Goal: Information Seeking & Learning: Learn about a topic

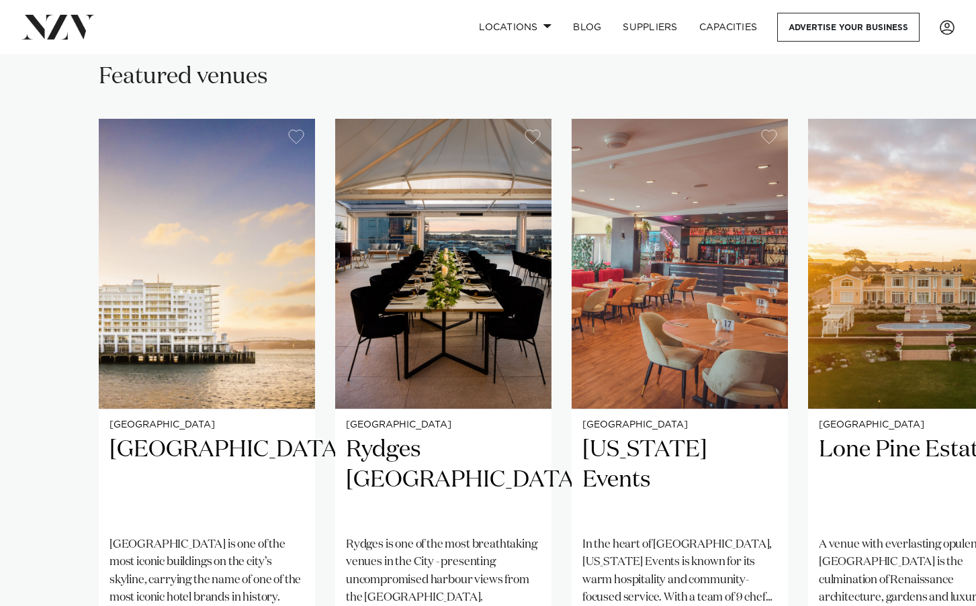
scroll to position [872, 0]
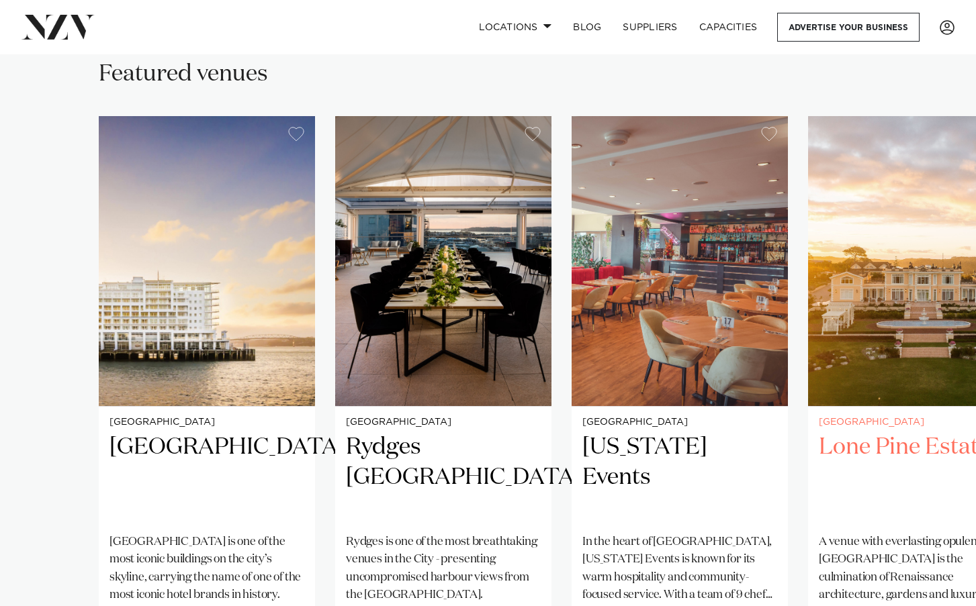
click at [863, 349] on img "4 / 26" at bounding box center [916, 261] width 216 height 290
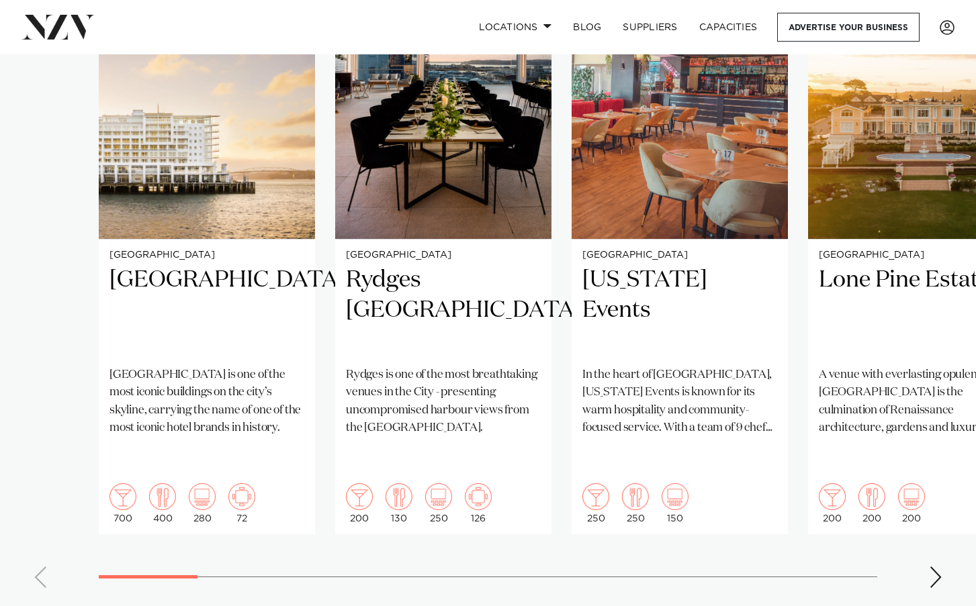
scroll to position [1037, 0]
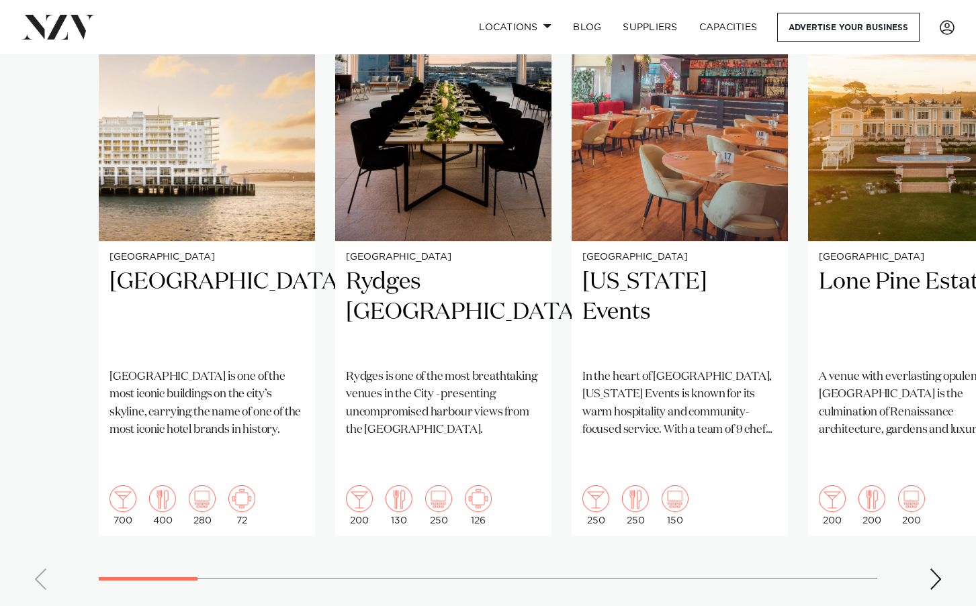
click at [941, 569] on div "Next slide" at bounding box center [935, 579] width 13 height 21
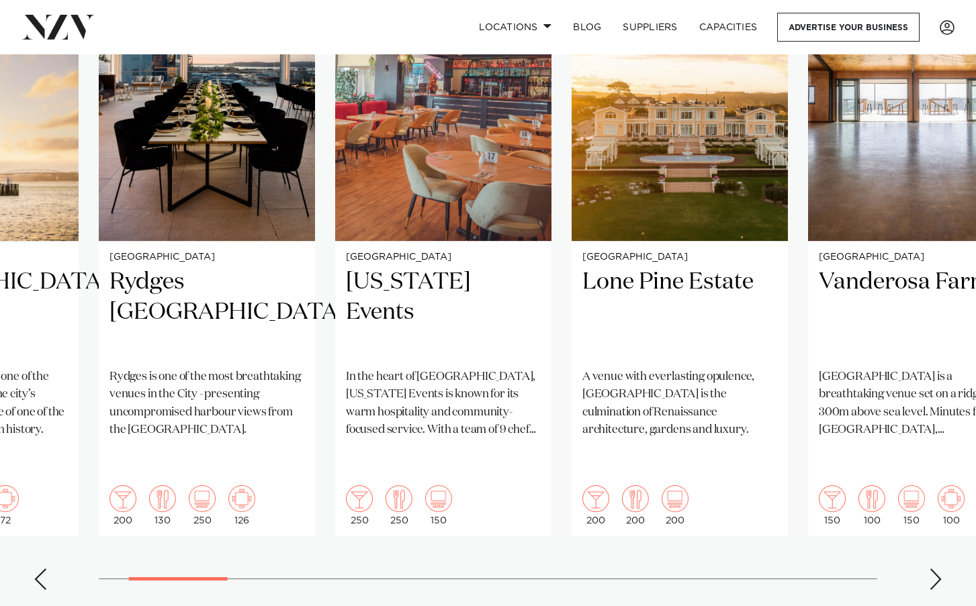
click at [941, 569] on div "Next slide" at bounding box center [935, 579] width 13 height 21
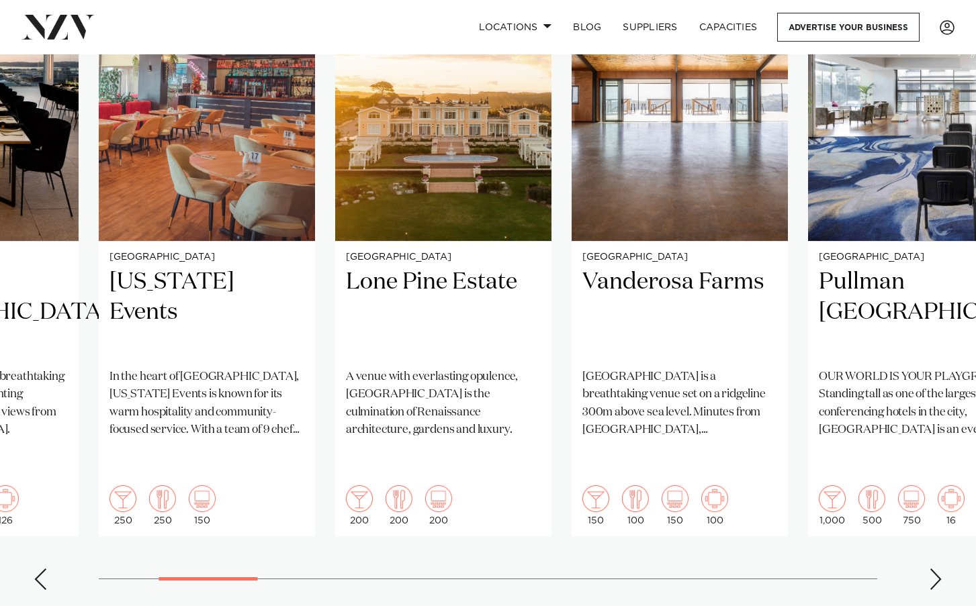
click at [940, 569] on div "Next slide" at bounding box center [935, 579] width 13 height 21
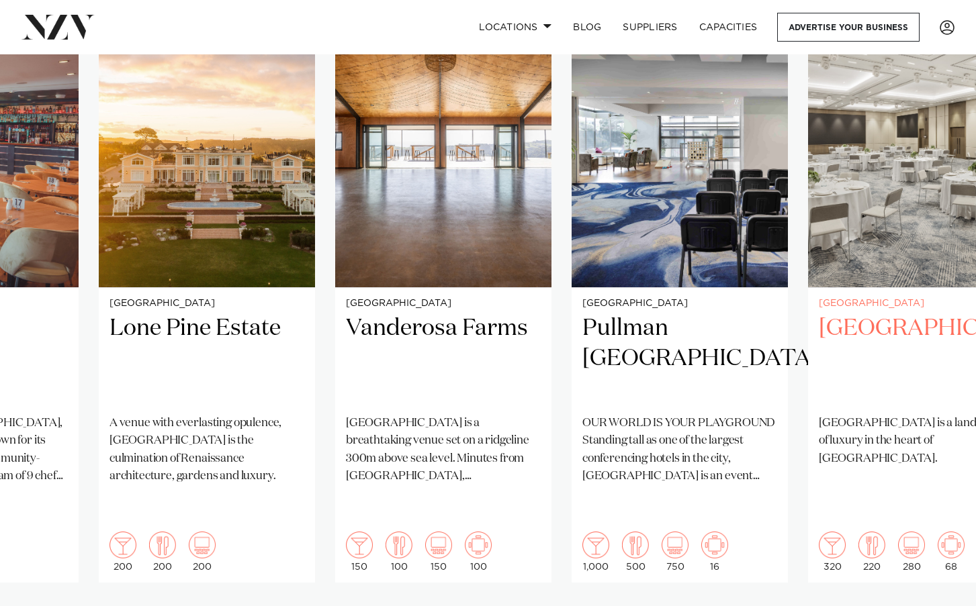
scroll to position [1028, 0]
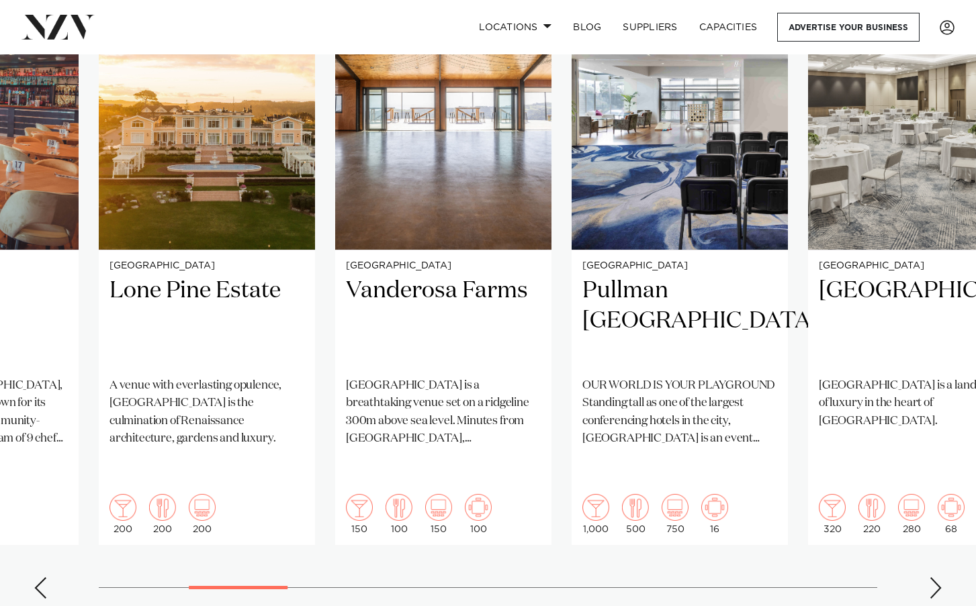
click at [939, 578] on div "Next slide" at bounding box center [935, 588] width 13 height 21
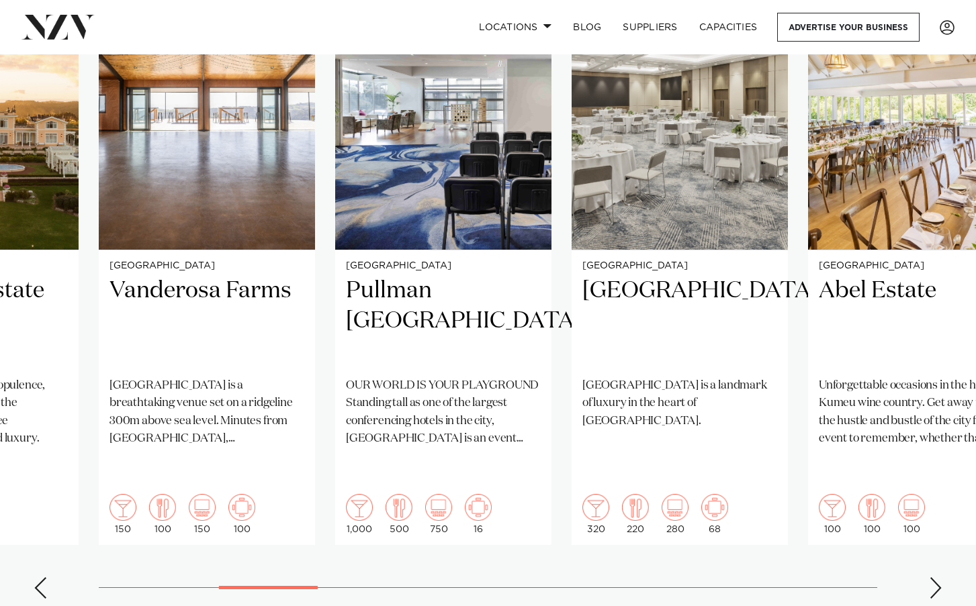
click at [939, 578] on div "Next slide" at bounding box center [935, 588] width 13 height 21
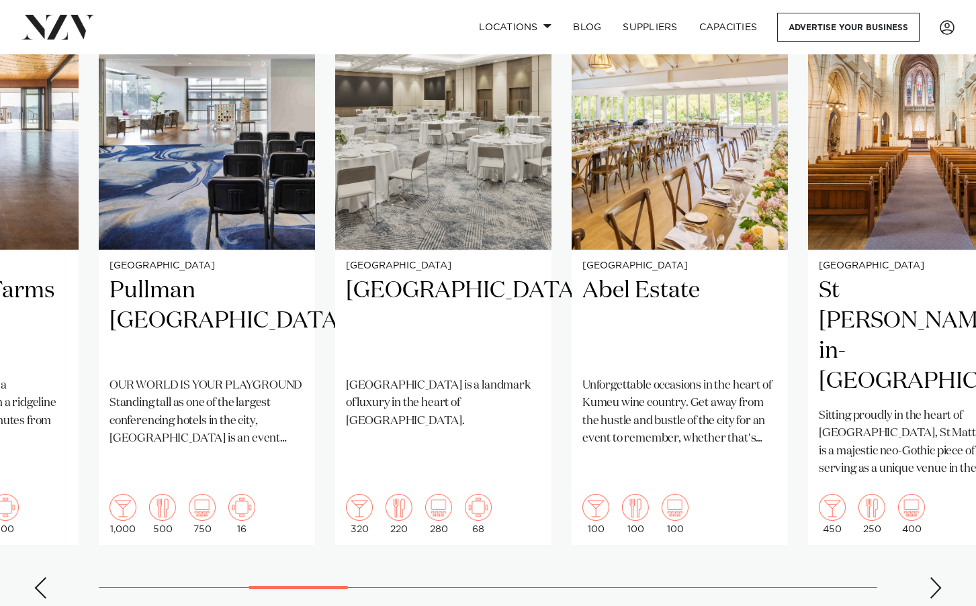
click at [938, 578] on div "Next slide" at bounding box center [935, 588] width 13 height 21
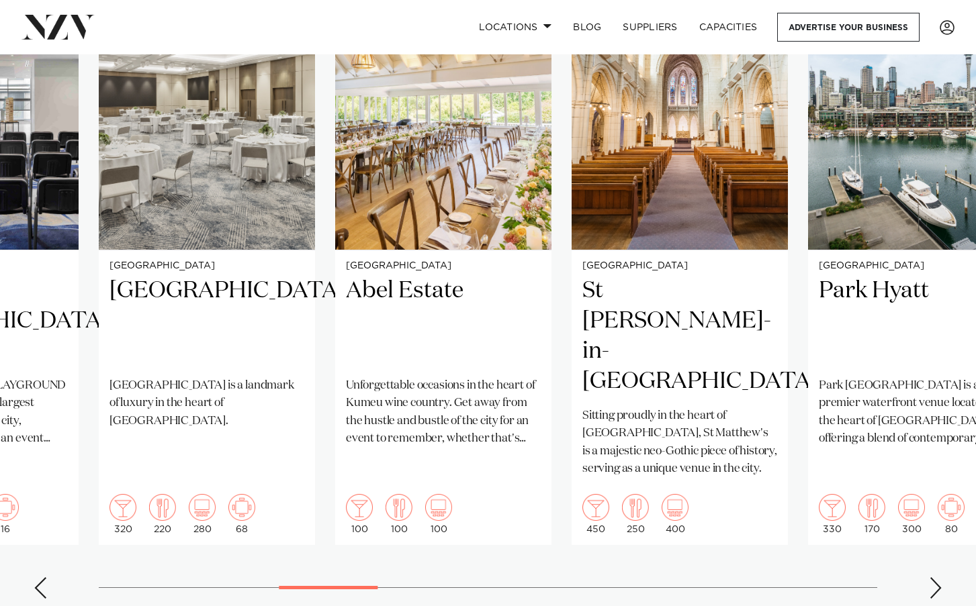
click at [938, 578] on div "Next slide" at bounding box center [935, 588] width 13 height 21
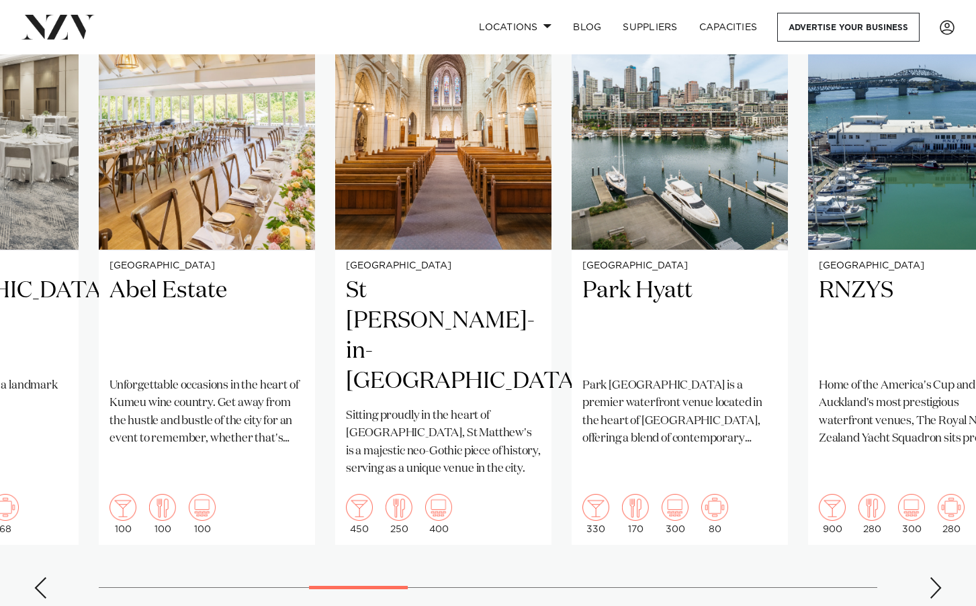
click at [938, 578] on div "Next slide" at bounding box center [935, 588] width 13 height 21
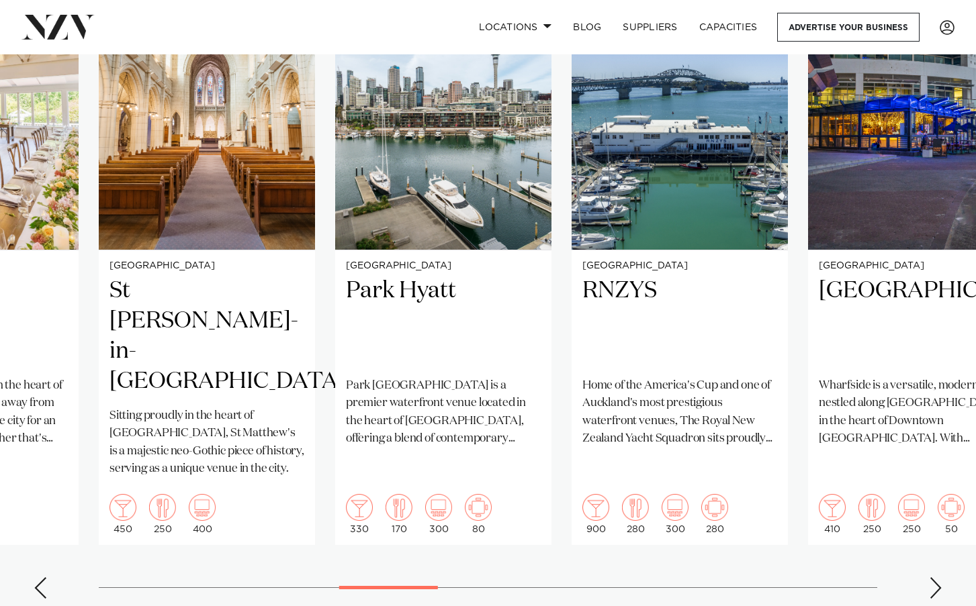
click at [938, 578] on div "Next slide" at bounding box center [935, 588] width 13 height 21
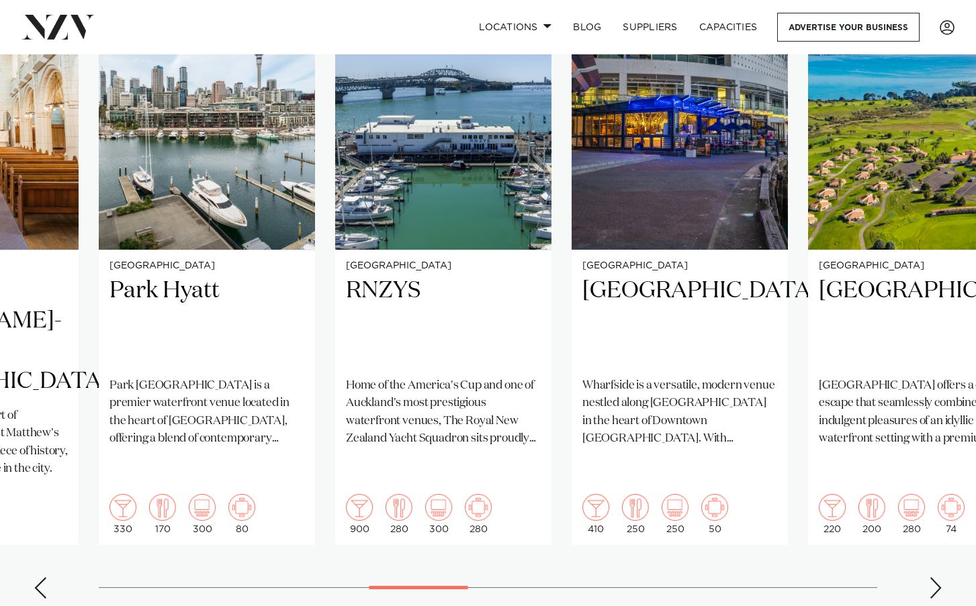
click at [938, 578] on div "Next slide" at bounding box center [935, 588] width 13 height 21
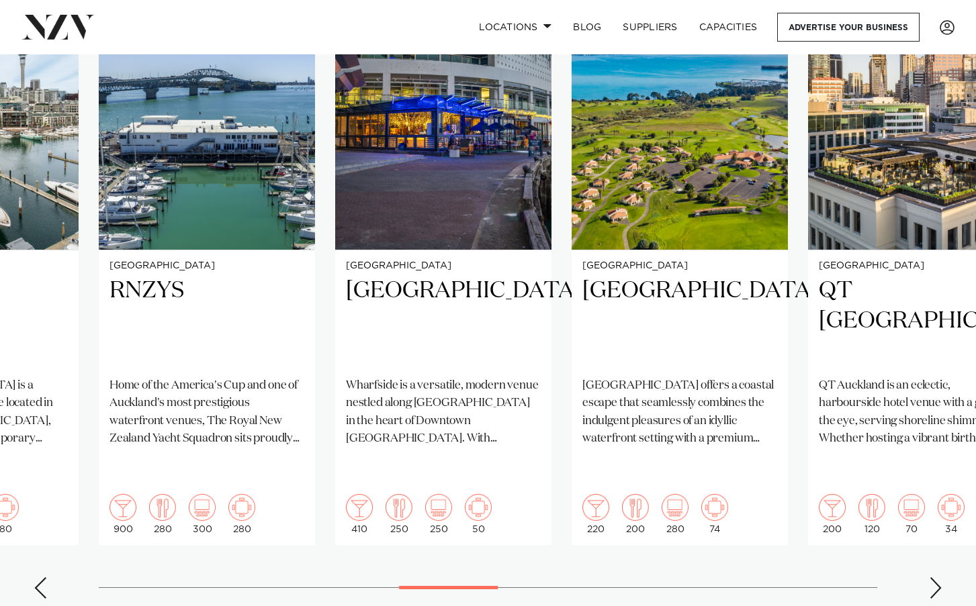
click at [938, 578] on div "Next slide" at bounding box center [935, 588] width 13 height 21
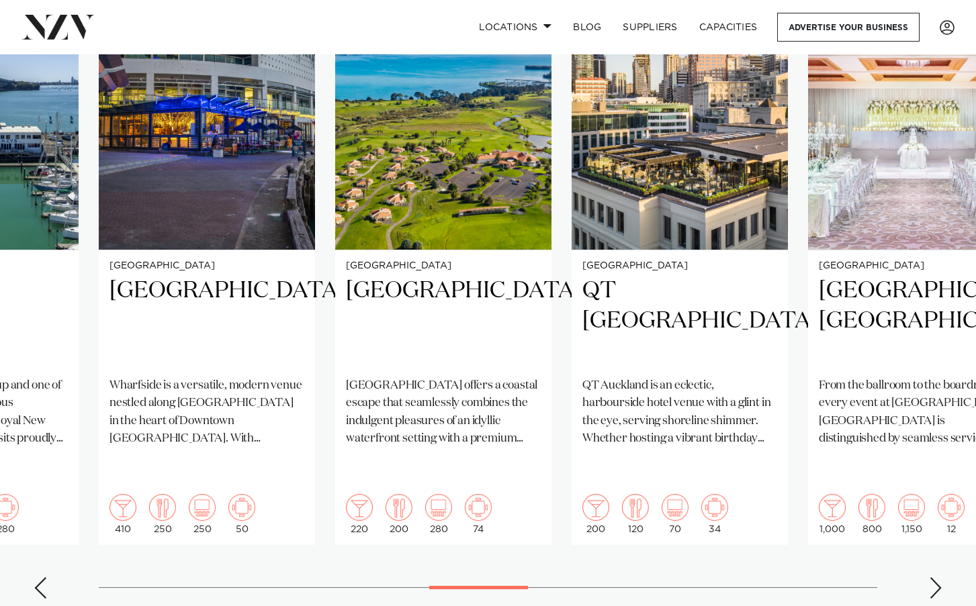
click at [938, 578] on div "Next slide" at bounding box center [935, 588] width 13 height 21
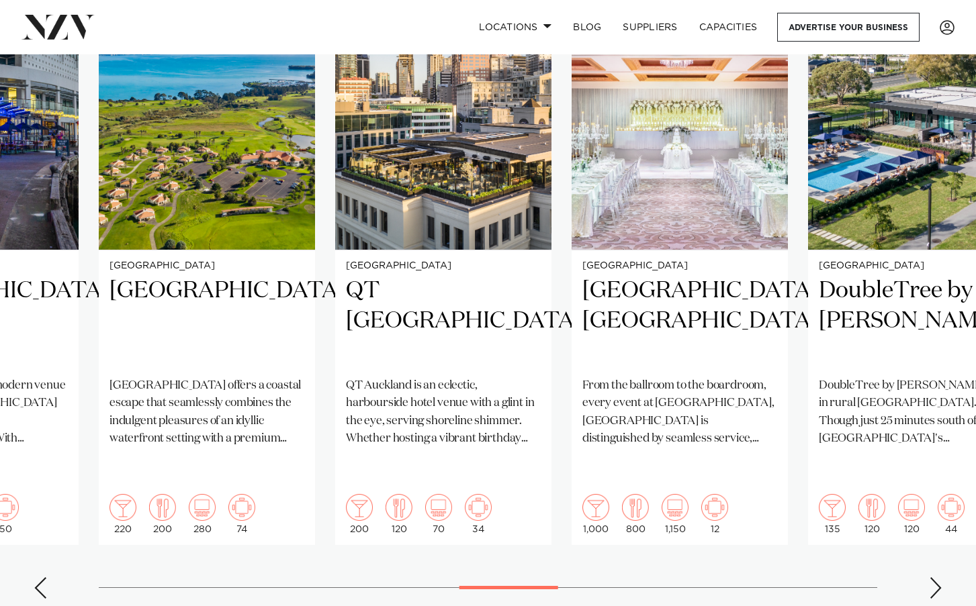
click at [938, 578] on div "Next slide" at bounding box center [935, 588] width 13 height 21
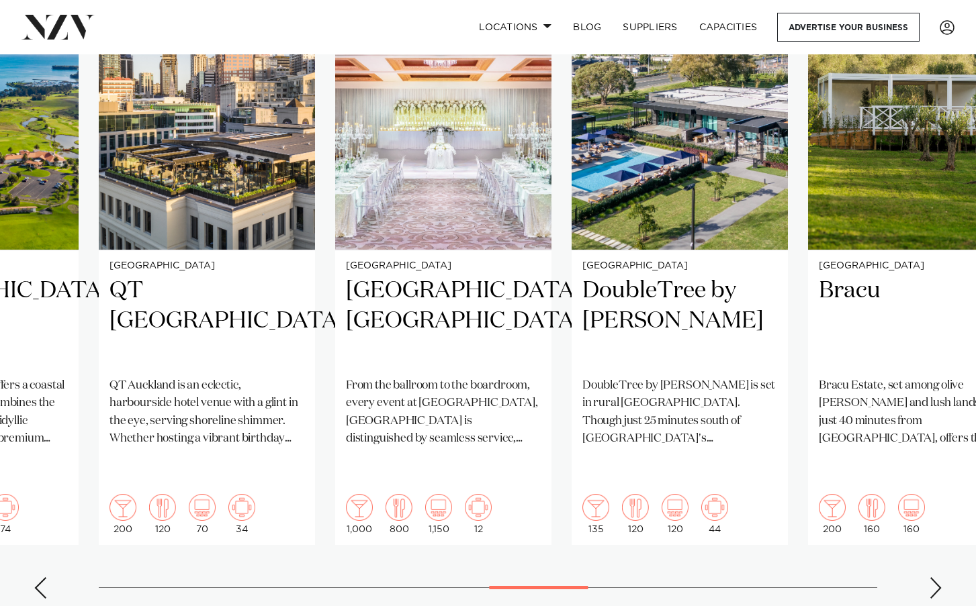
click at [938, 578] on div "Next slide" at bounding box center [935, 588] width 13 height 21
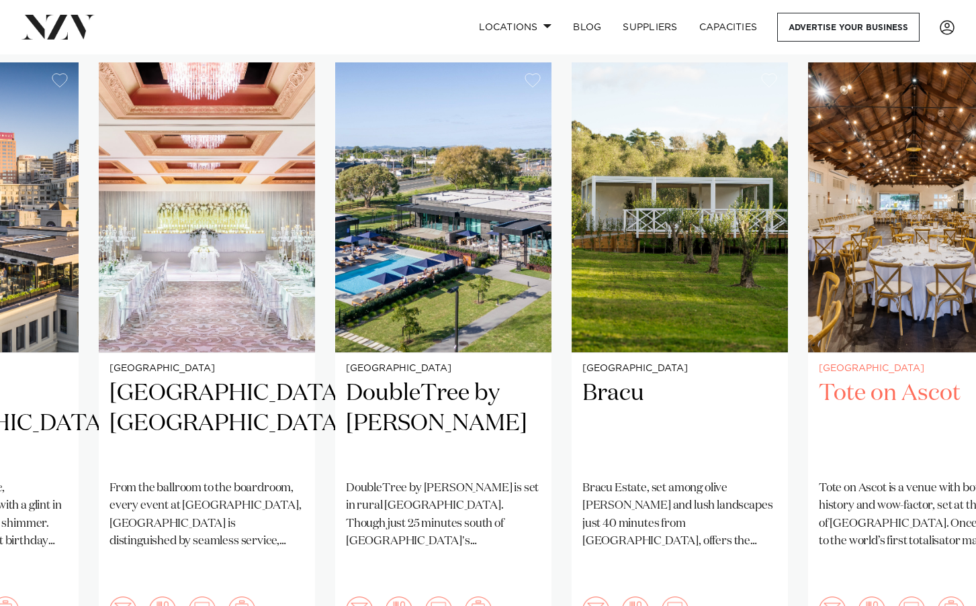
scroll to position [924, 0]
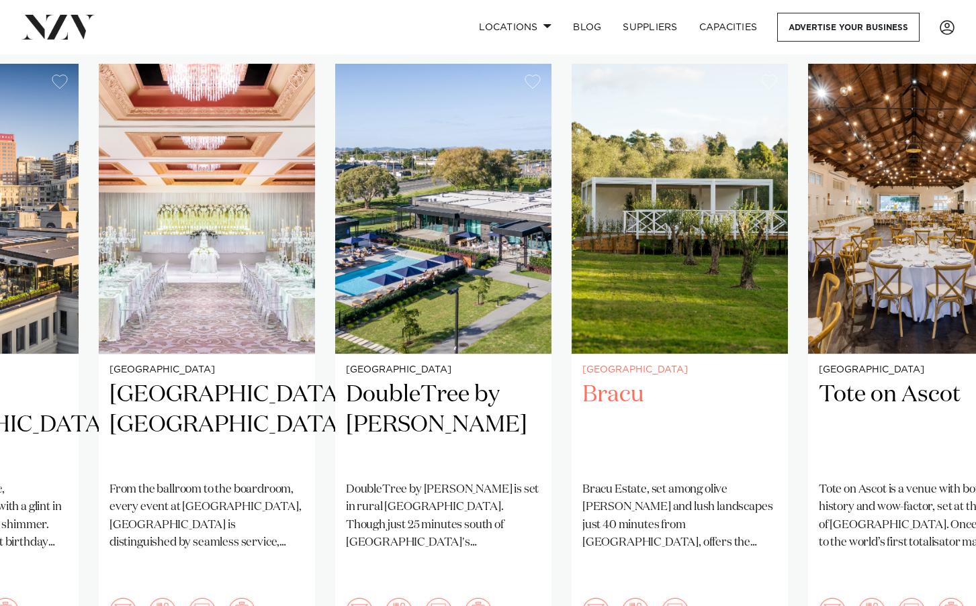
click at [615, 380] on h2 "Bracu" at bounding box center [679, 425] width 195 height 91
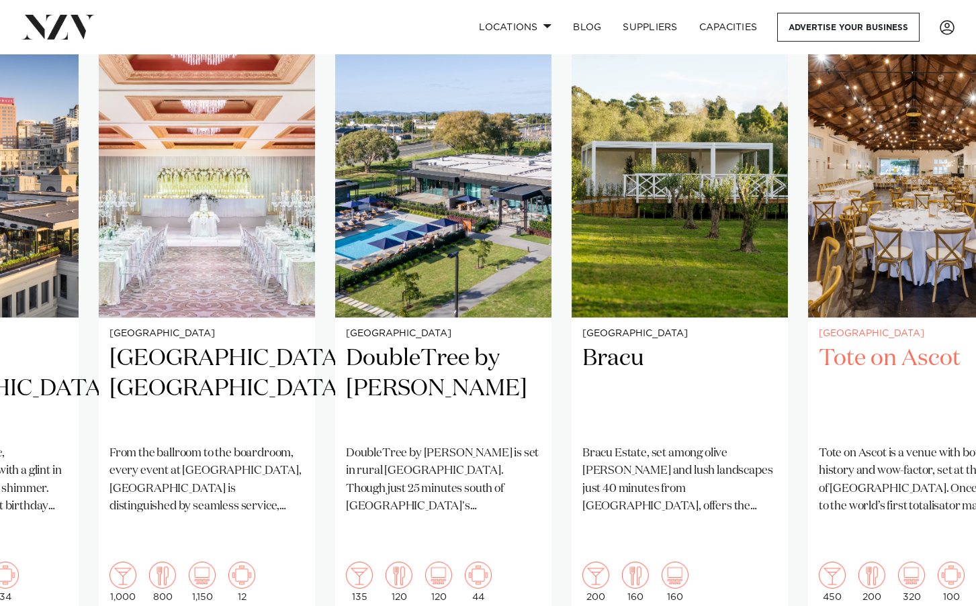
scroll to position [991, 0]
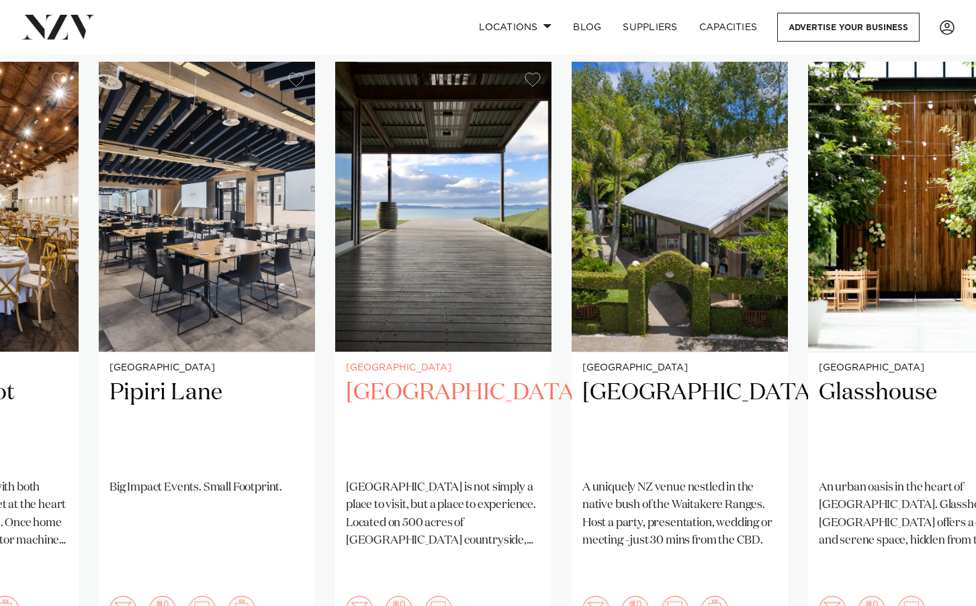
scroll to position [914, 0]
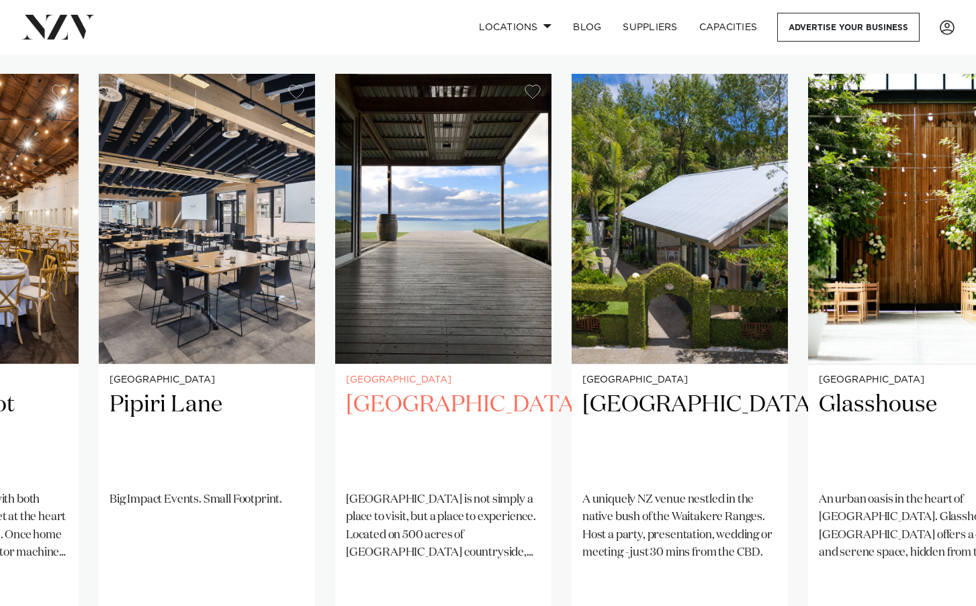
click at [402, 390] on h2 "Kauri Bay" at bounding box center [443, 435] width 195 height 91
click at [559, 276] on swiper-container "Auckland Hilton Auckland Hilton Auckland is one of the most iconic buildings on…" at bounding box center [488, 399] width 976 height 650
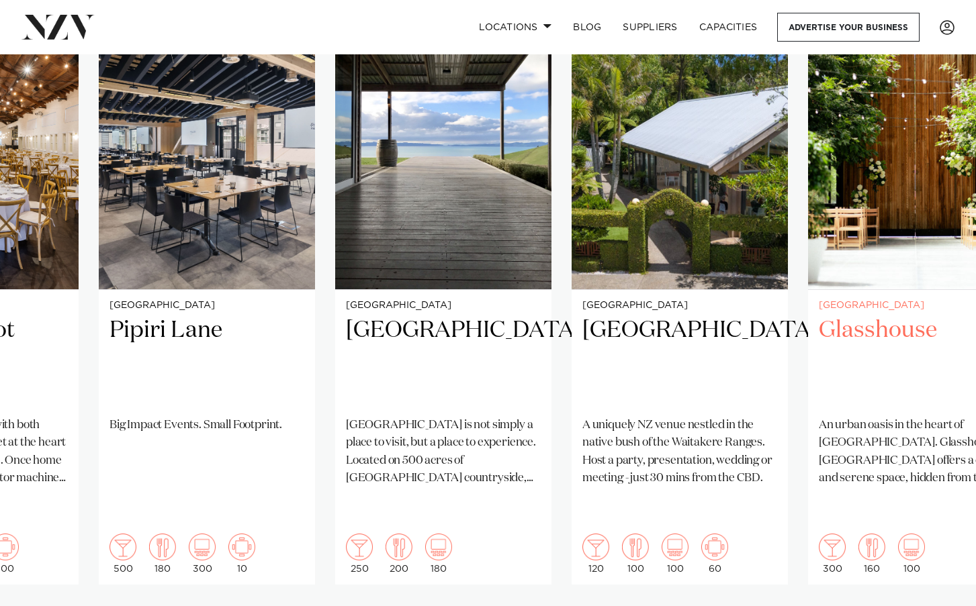
scroll to position [1011, 0]
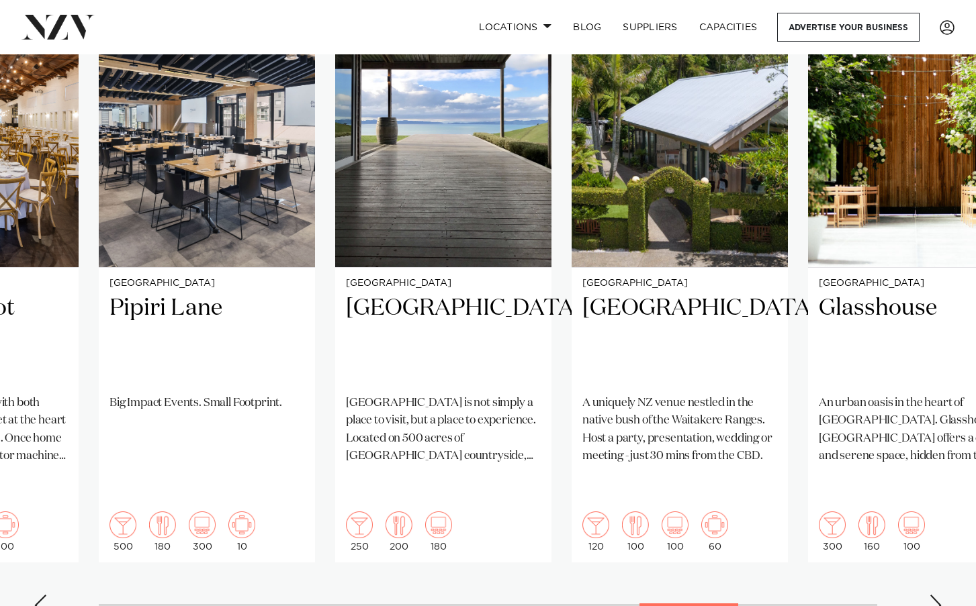
click at [934, 595] on div "Next slide" at bounding box center [935, 605] width 13 height 21
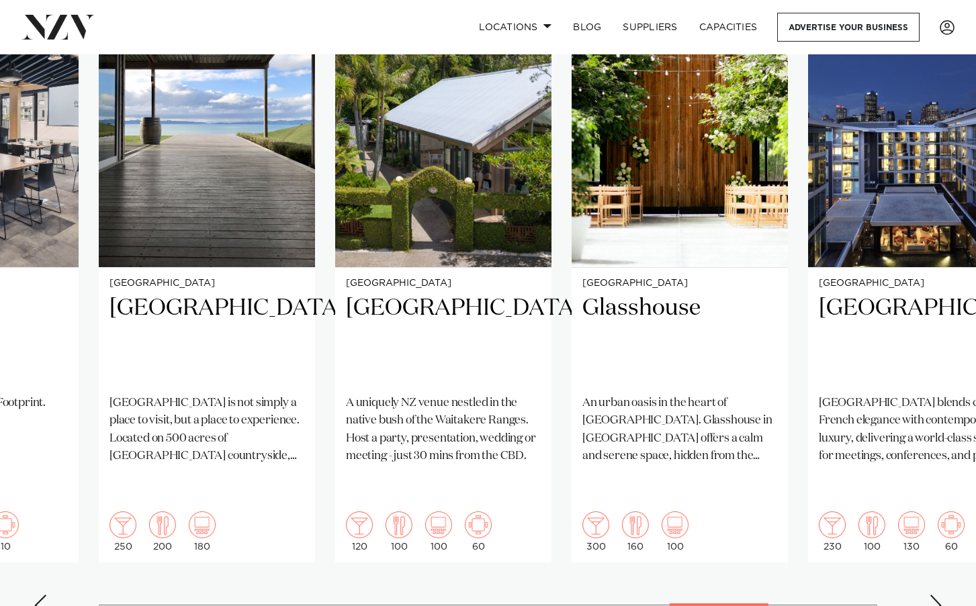
click at [934, 595] on div "Next slide" at bounding box center [935, 605] width 13 height 21
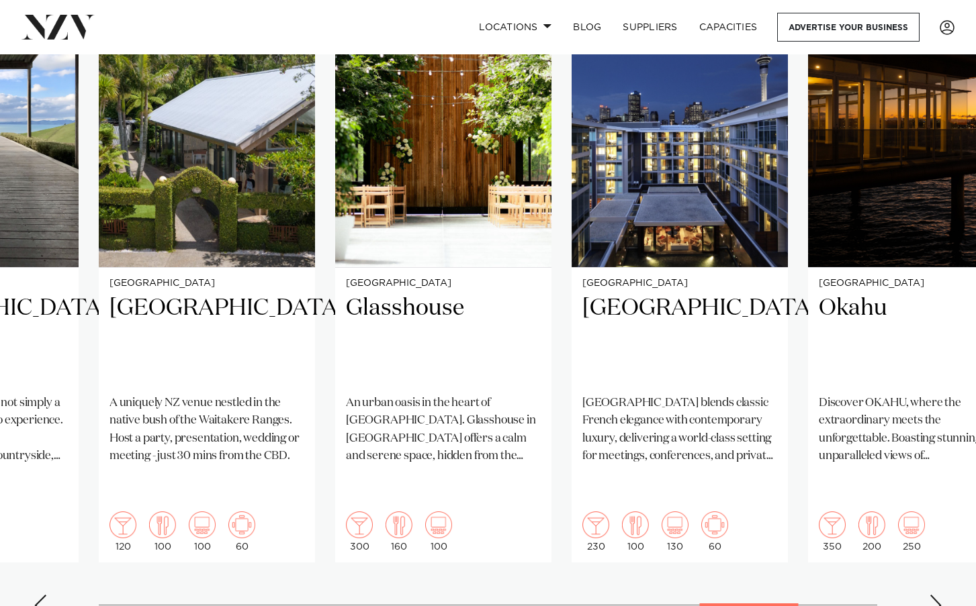
click at [936, 595] on div "Next slide" at bounding box center [935, 605] width 13 height 21
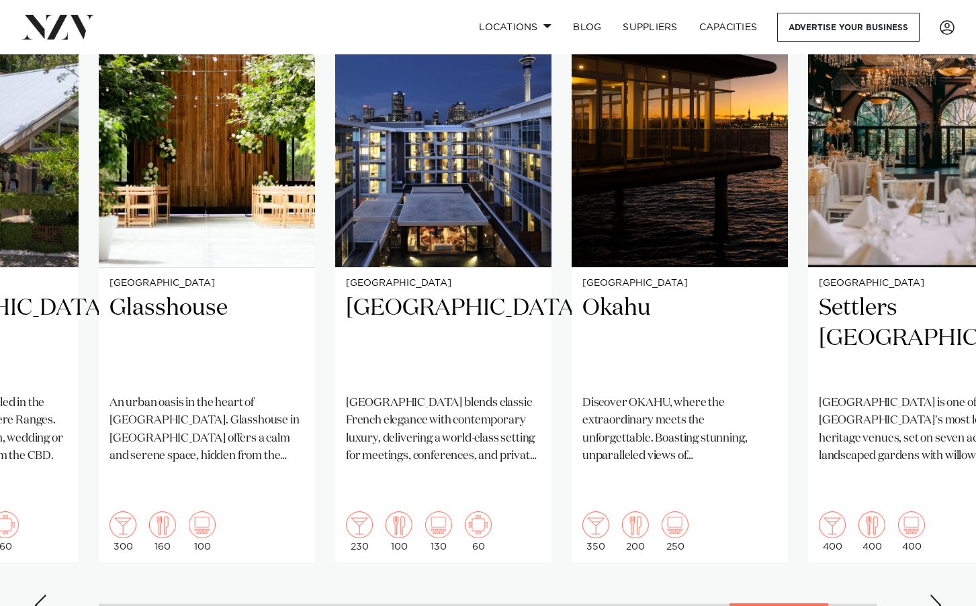
click at [936, 595] on div "Next slide" at bounding box center [935, 605] width 13 height 21
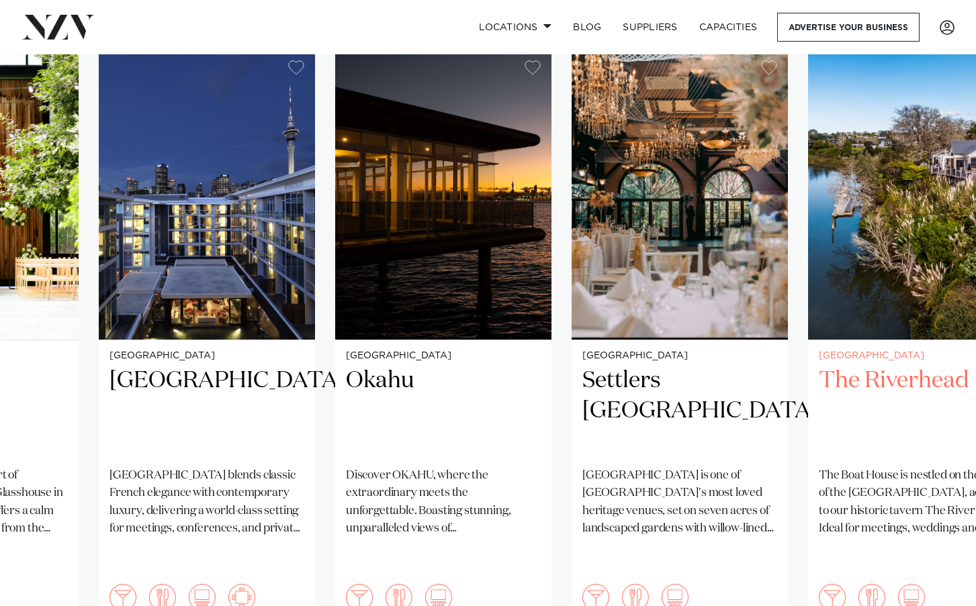
scroll to position [937, 0]
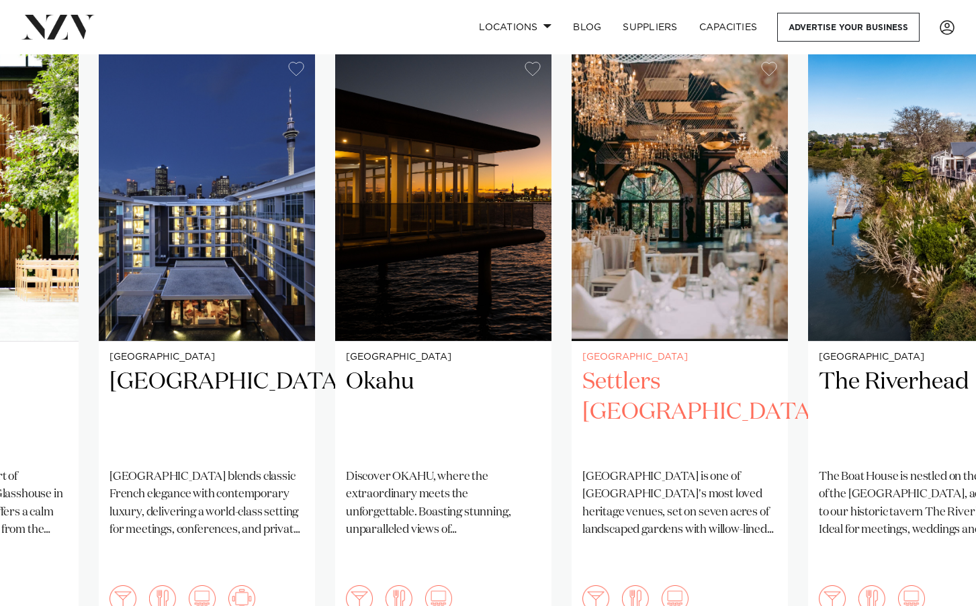
click at [683, 375] on h2 "Settlers Country Manor" at bounding box center [679, 412] width 195 height 91
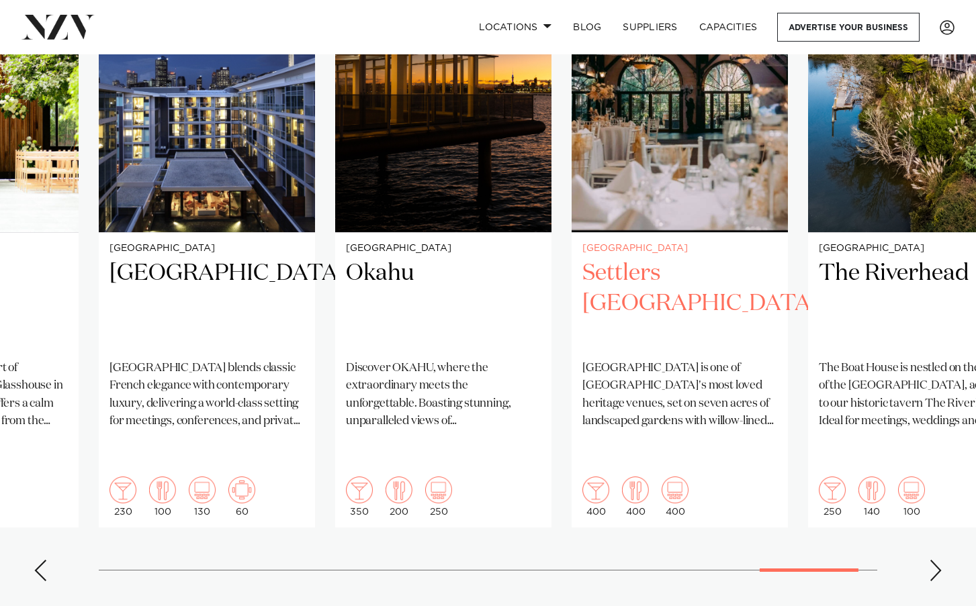
scroll to position [1056, 0]
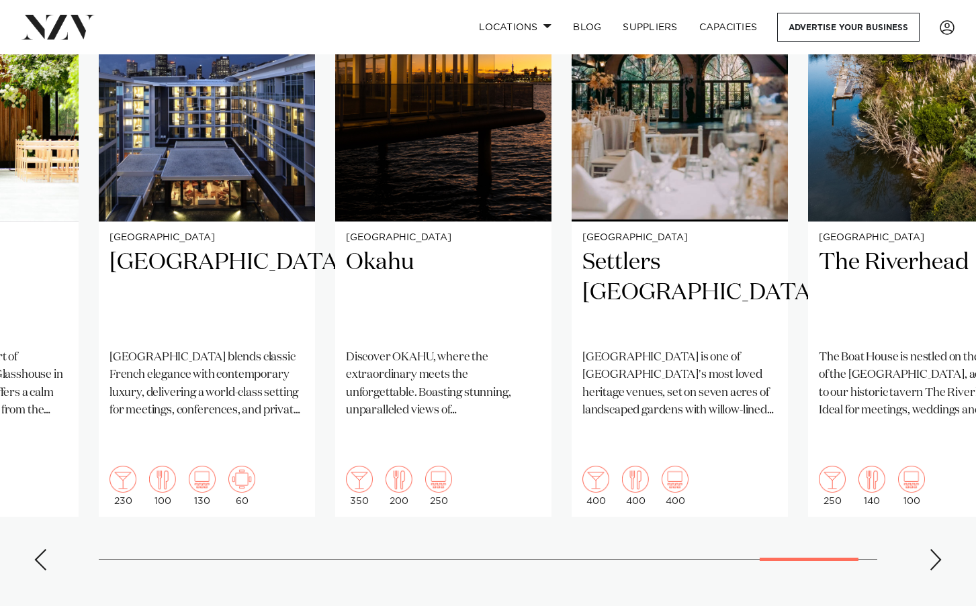
click at [939, 549] on div "Next slide" at bounding box center [935, 559] width 13 height 21
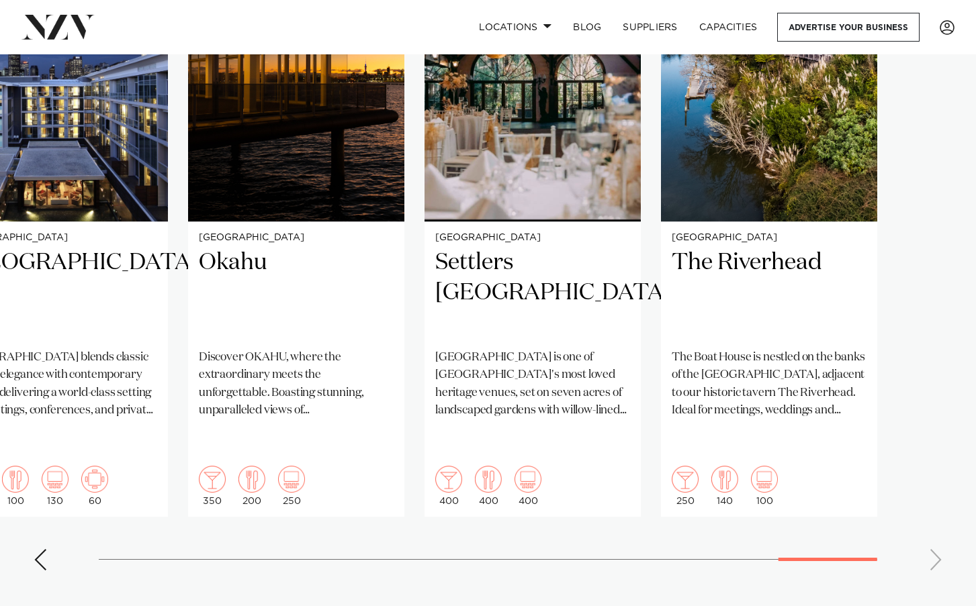
click at [938, 514] on swiper-container "Auckland Hilton Auckland Hilton Auckland is one of the most iconic buildings on…" at bounding box center [488, 256] width 976 height 650
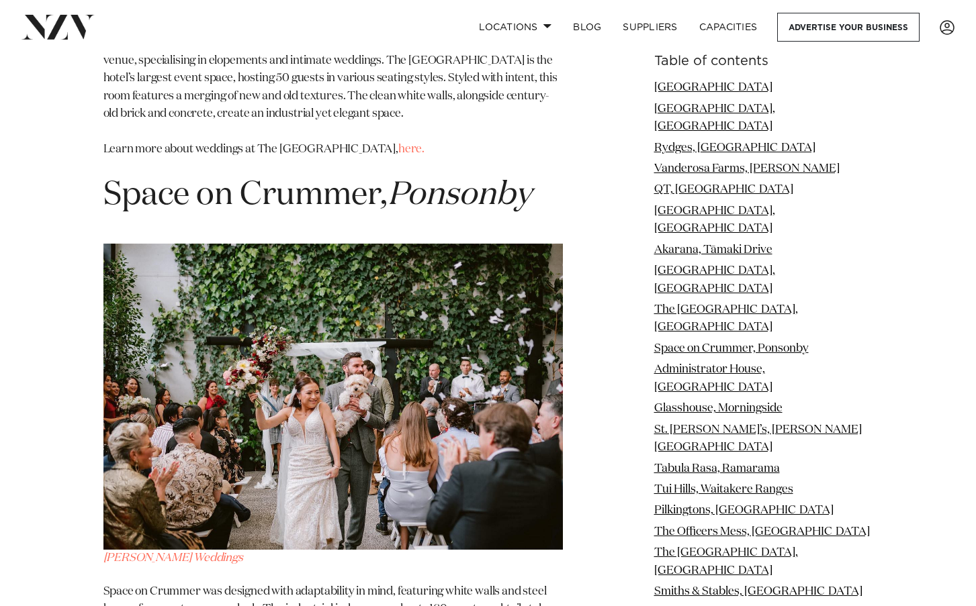
scroll to position [6441, 0]
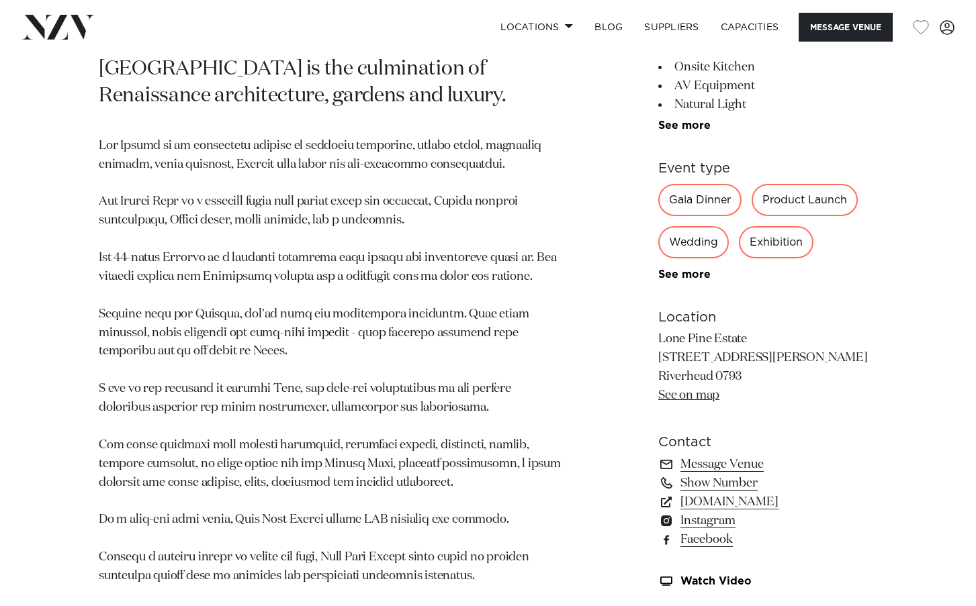
scroll to position [657, 0]
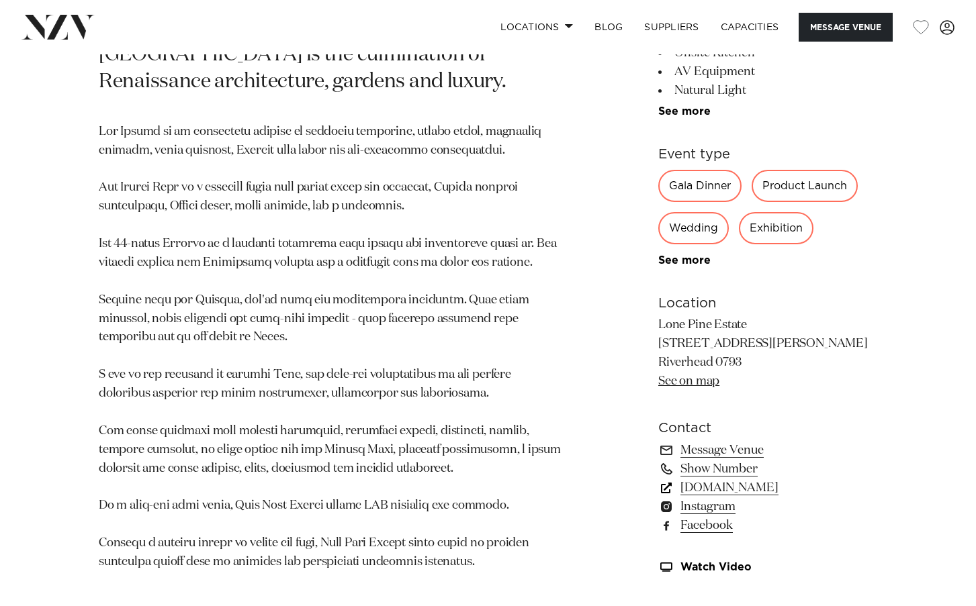
click at [749, 492] on link "lonepineestate.co.nz" at bounding box center [767, 488] width 219 height 19
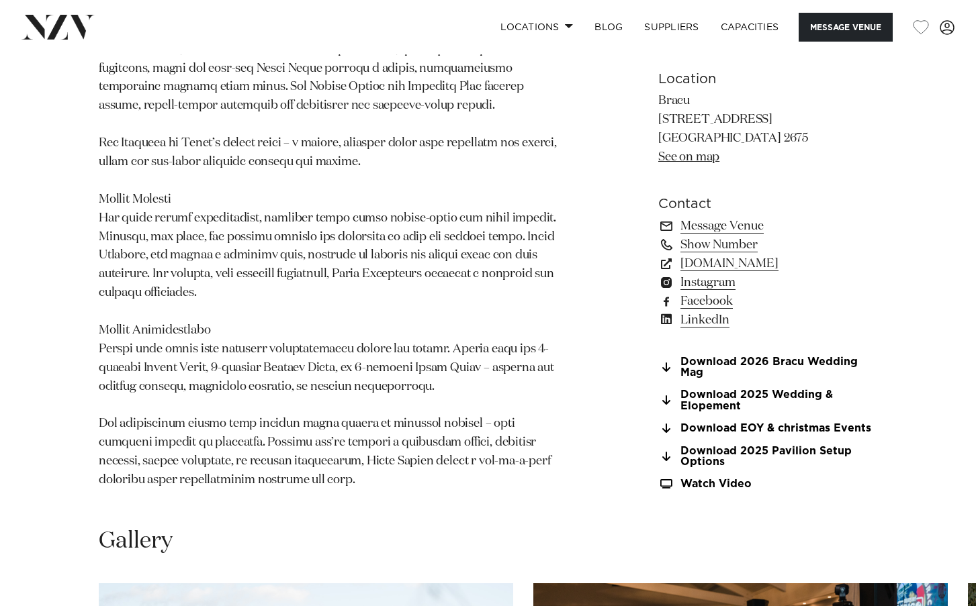
scroll to position [934, 0]
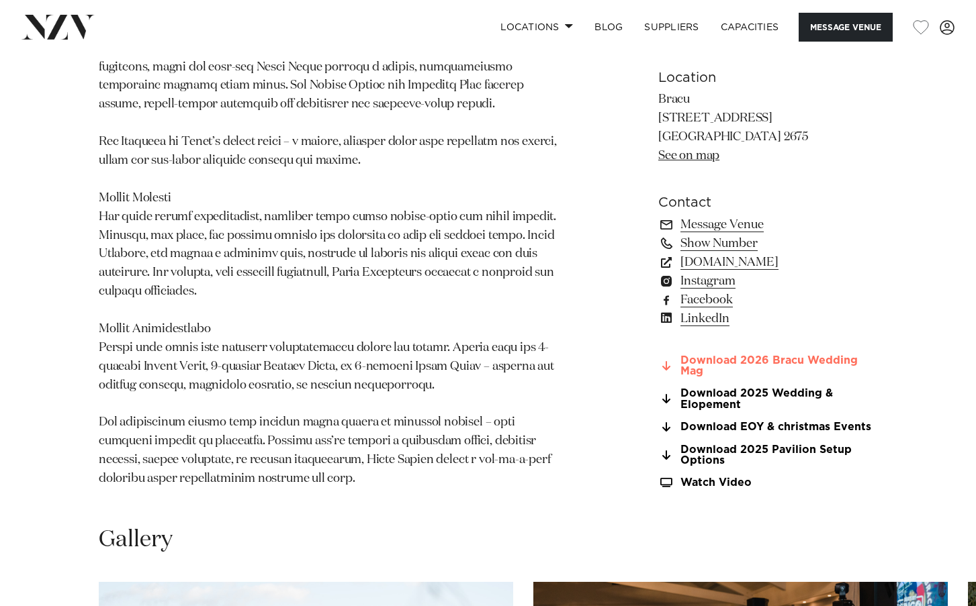
click at [719, 361] on link "Download 2026 Bracu Wedding Mag" at bounding box center [767, 366] width 219 height 23
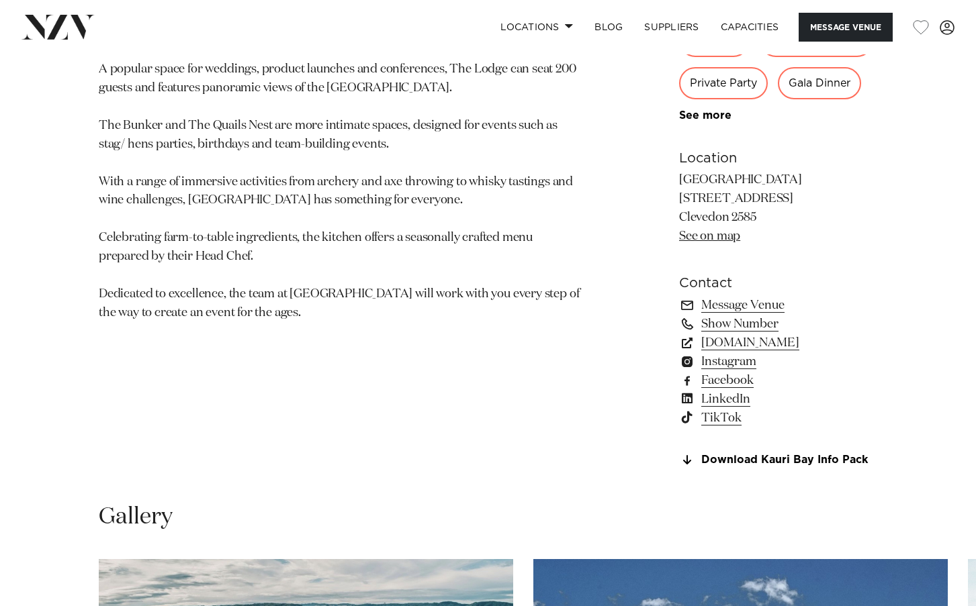
scroll to position [815, 0]
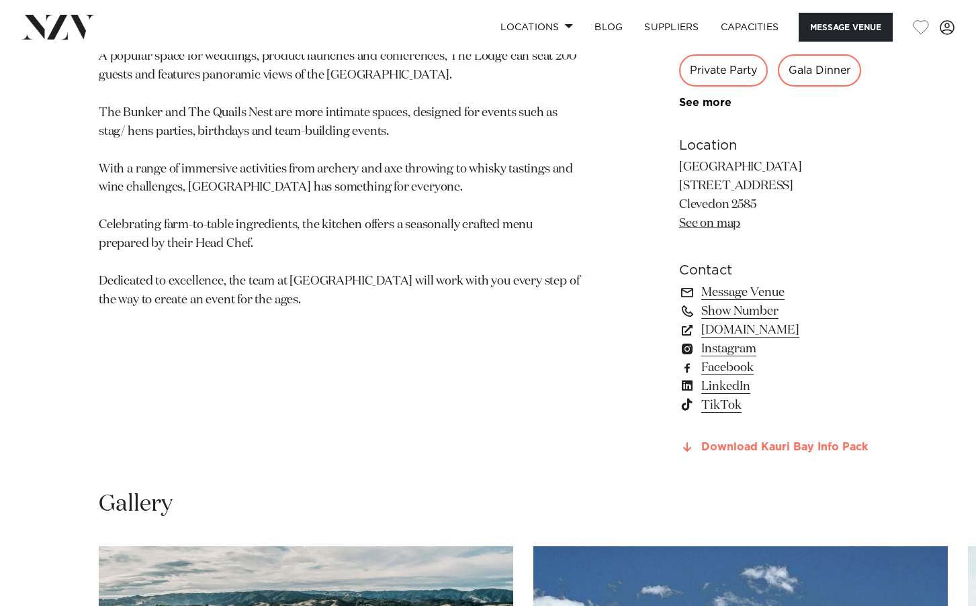
click at [713, 447] on link "Download Kauri Bay Info Pack" at bounding box center [778, 448] width 198 height 12
click at [720, 334] on link "kauribay.co.nz" at bounding box center [778, 330] width 198 height 19
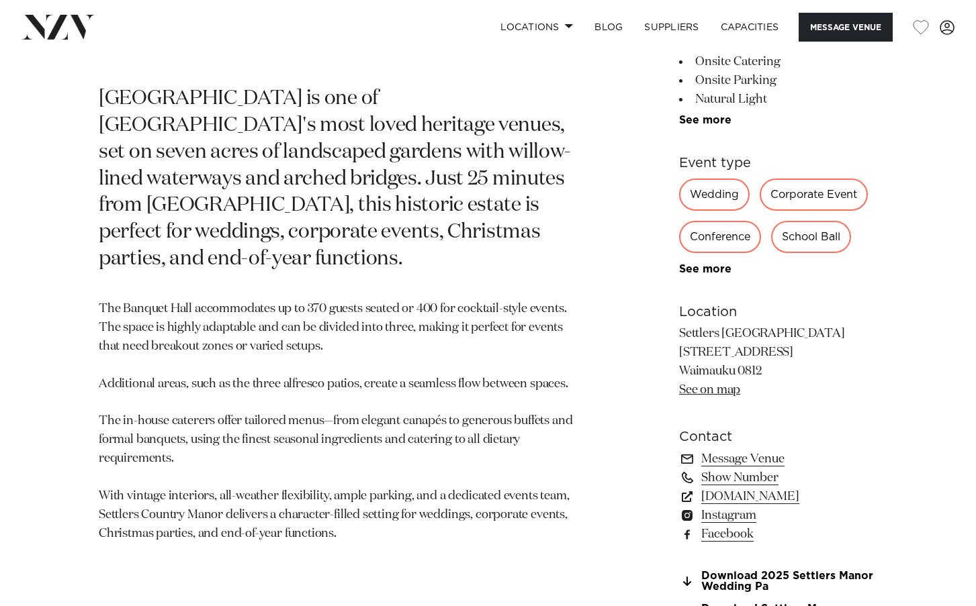
scroll to position [662, 0]
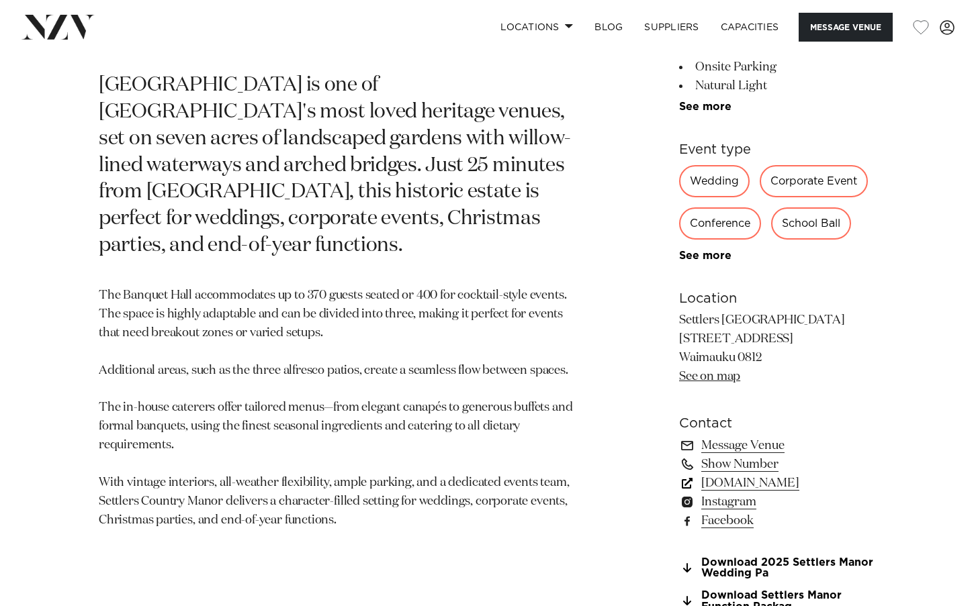
click at [728, 488] on link "www.settlerscountrymanor.co.nz" at bounding box center [778, 483] width 198 height 19
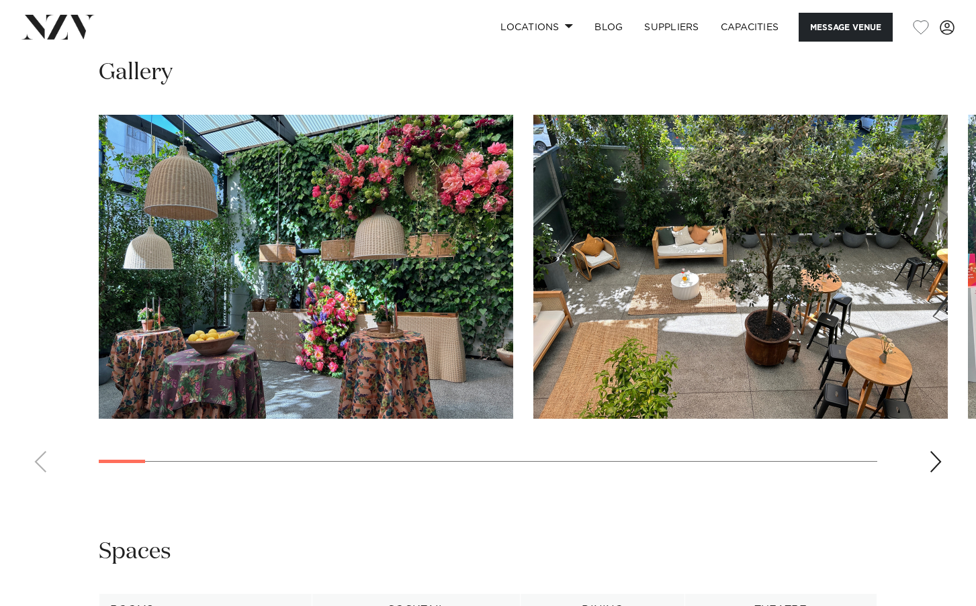
scroll to position [1213, 0]
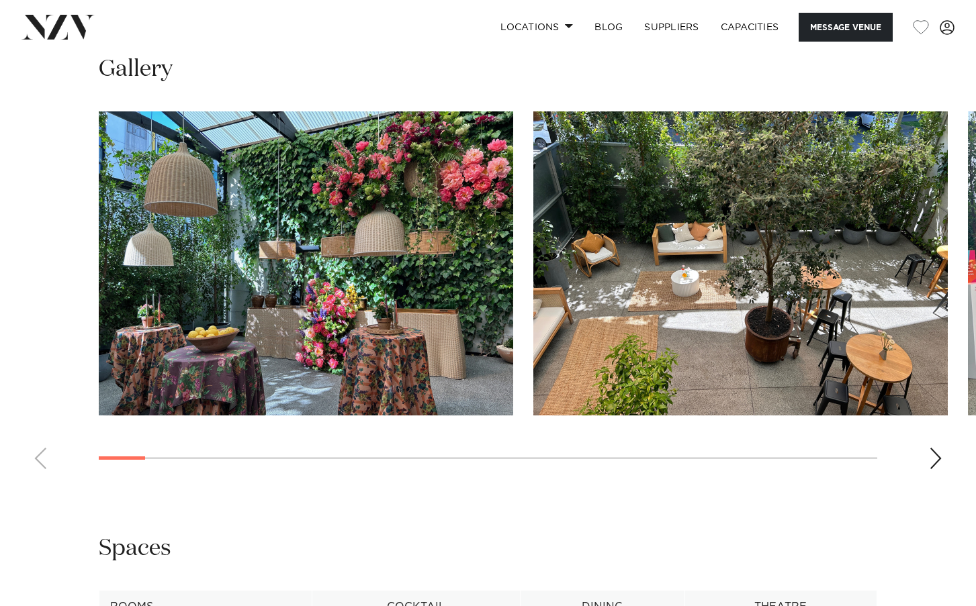
click at [937, 451] on div "Next slide" at bounding box center [935, 458] width 13 height 21
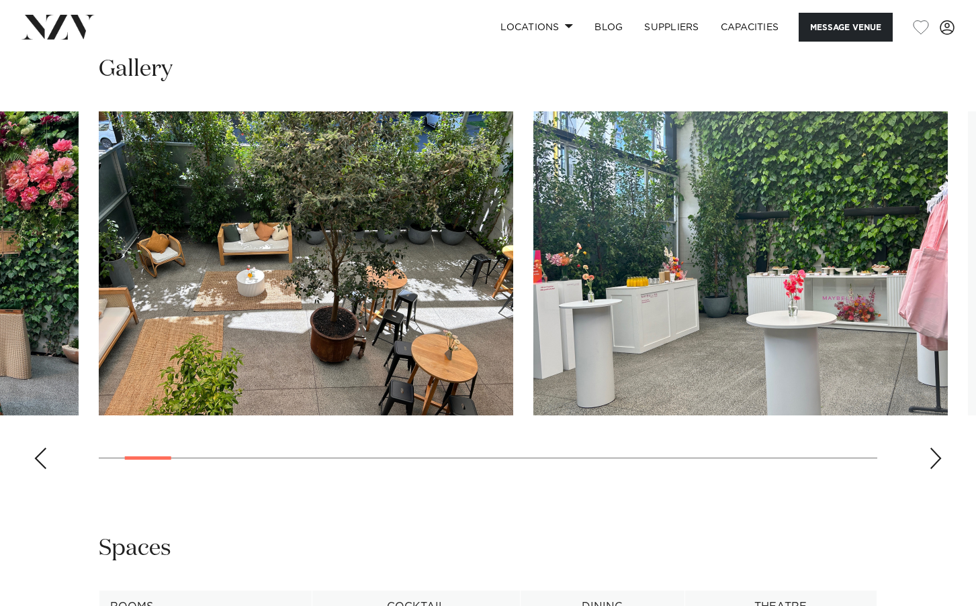
click at [937, 451] on div "Next slide" at bounding box center [935, 458] width 13 height 21
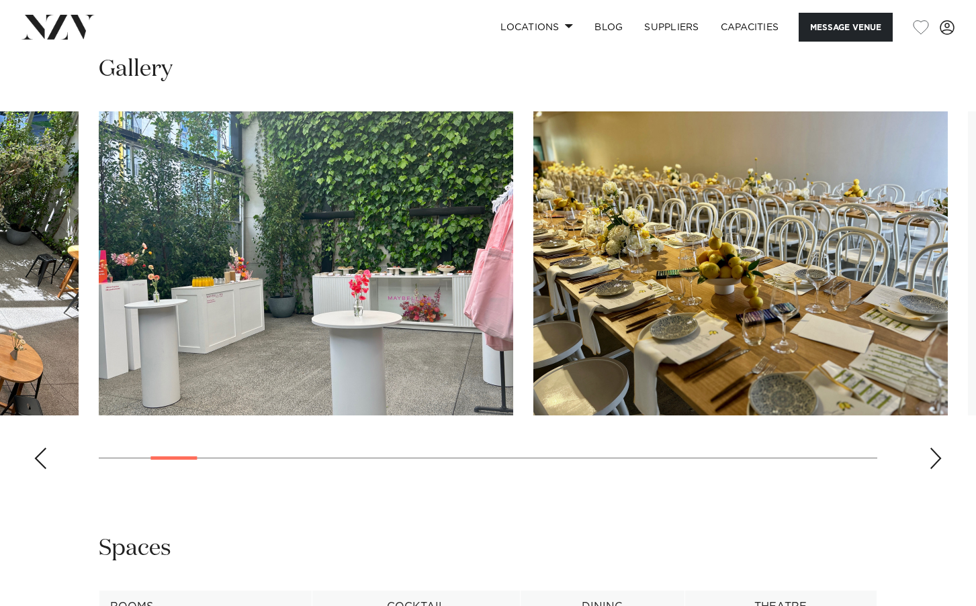
click at [937, 451] on div "Next slide" at bounding box center [935, 458] width 13 height 21
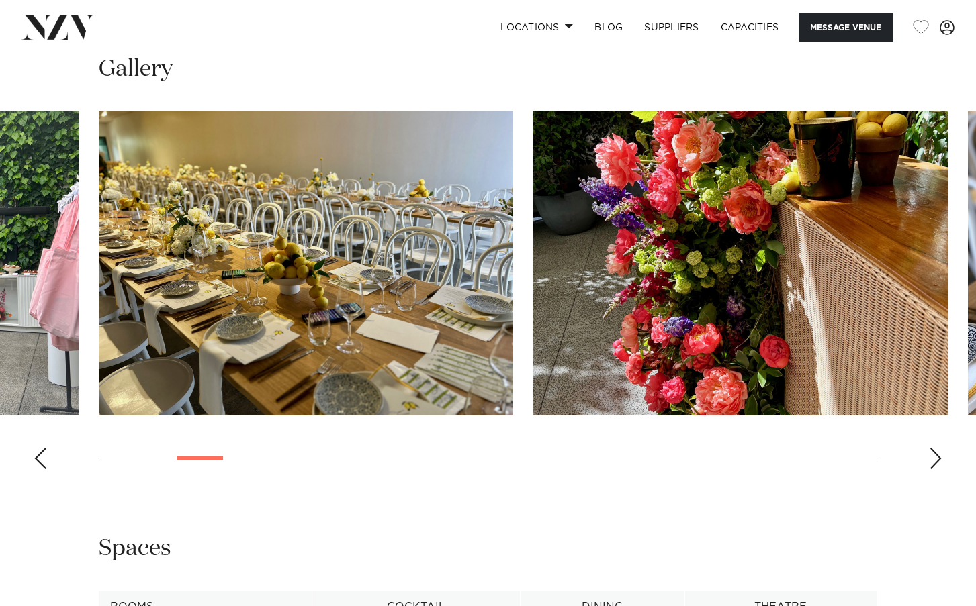
click at [937, 451] on div "Next slide" at bounding box center [935, 458] width 13 height 21
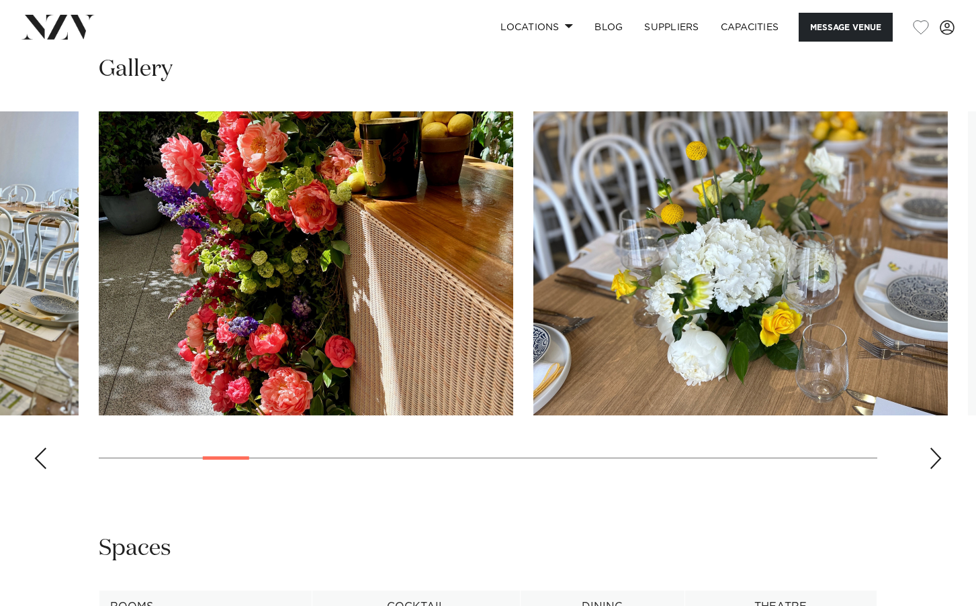
click at [937, 451] on div "Next slide" at bounding box center [935, 458] width 13 height 21
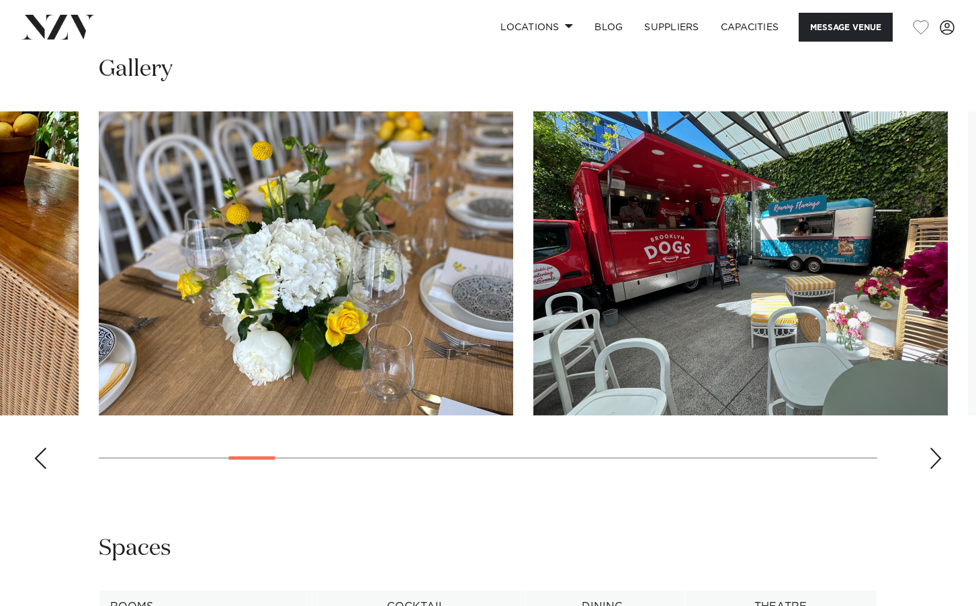
click at [937, 451] on div "Next slide" at bounding box center [935, 458] width 13 height 21
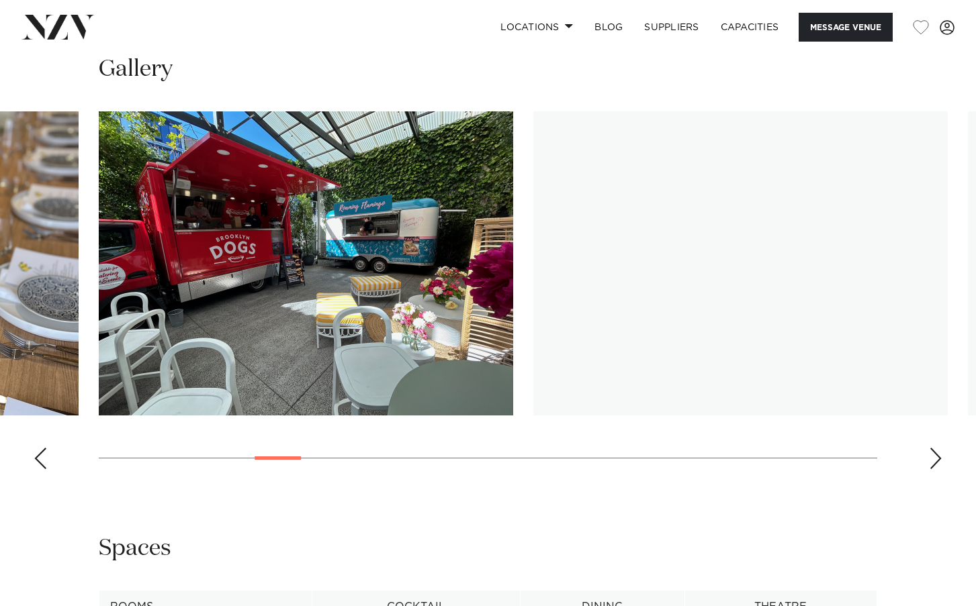
click at [937, 451] on div "Next slide" at bounding box center [935, 458] width 13 height 21
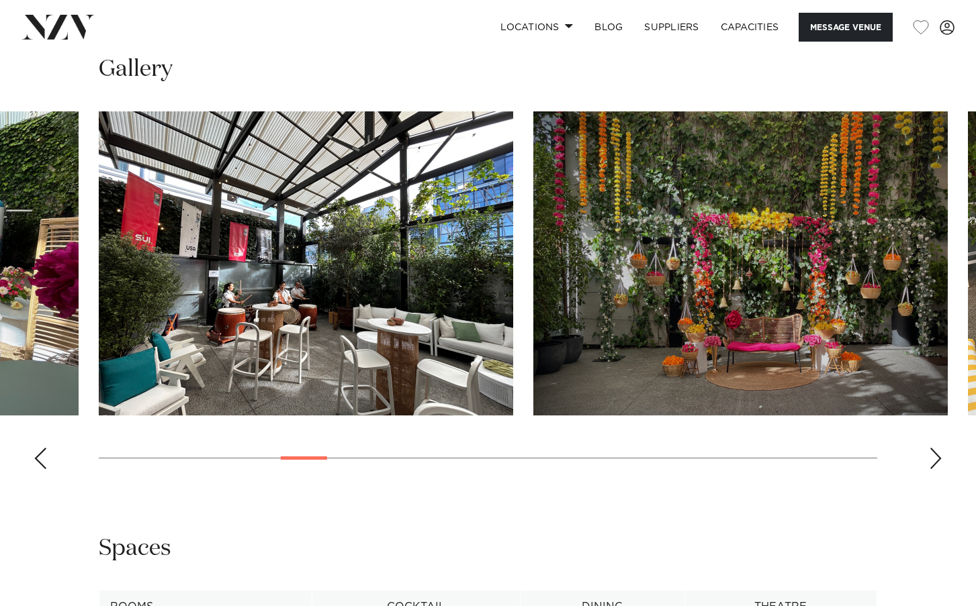
click at [27, 452] on swiper-container at bounding box center [488, 295] width 976 height 369
click at [48, 456] on swiper-container at bounding box center [488, 295] width 976 height 369
click at [38, 453] on div "Previous slide" at bounding box center [40, 458] width 13 height 21
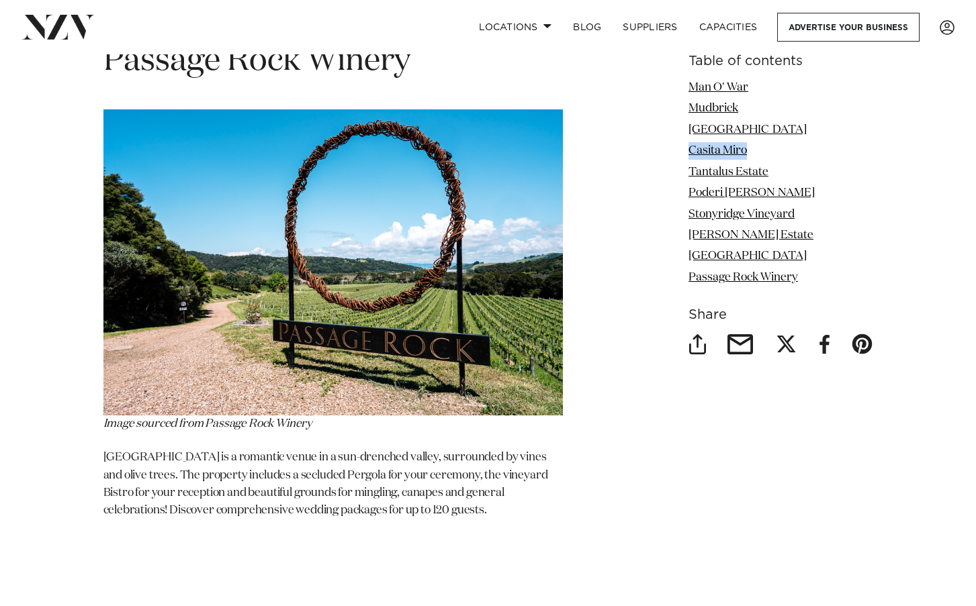
scroll to position [6433, 0]
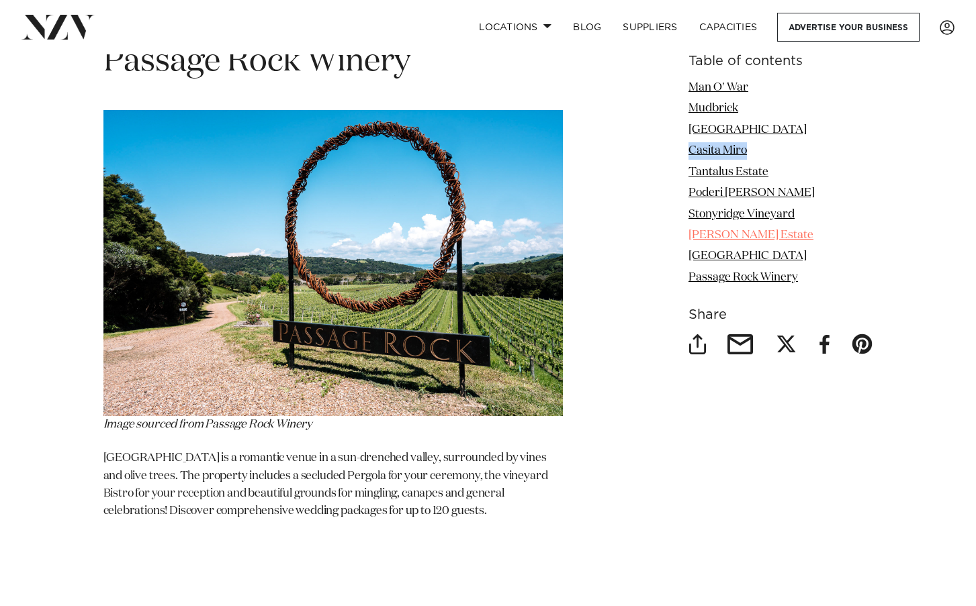
click at [720, 235] on link "[PERSON_NAME] Estate" at bounding box center [750, 235] width 125 height 11
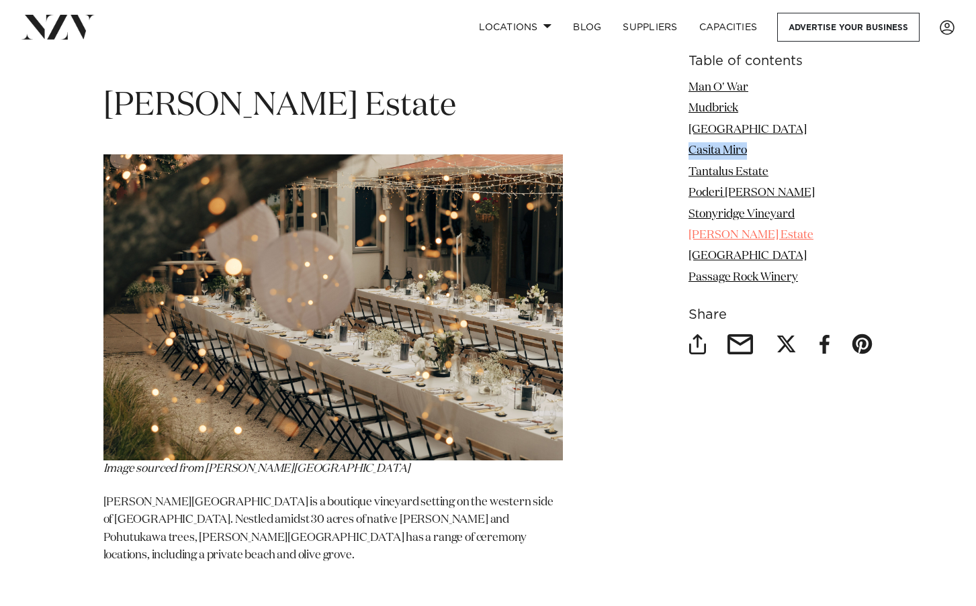
scroll to position [5388, 0]
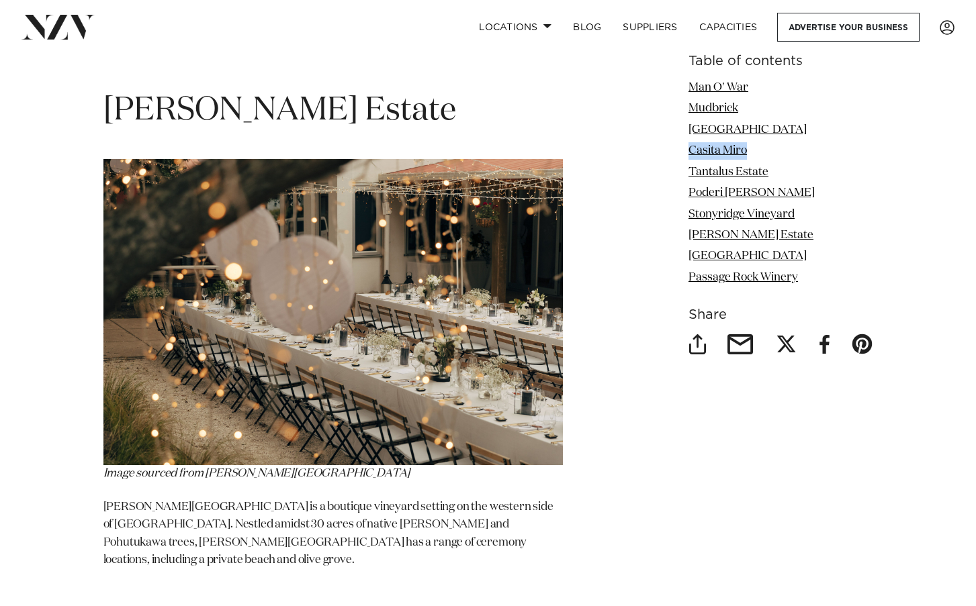
click at [275, 199] on img at bounding box center [332, 312] width 459 height 306
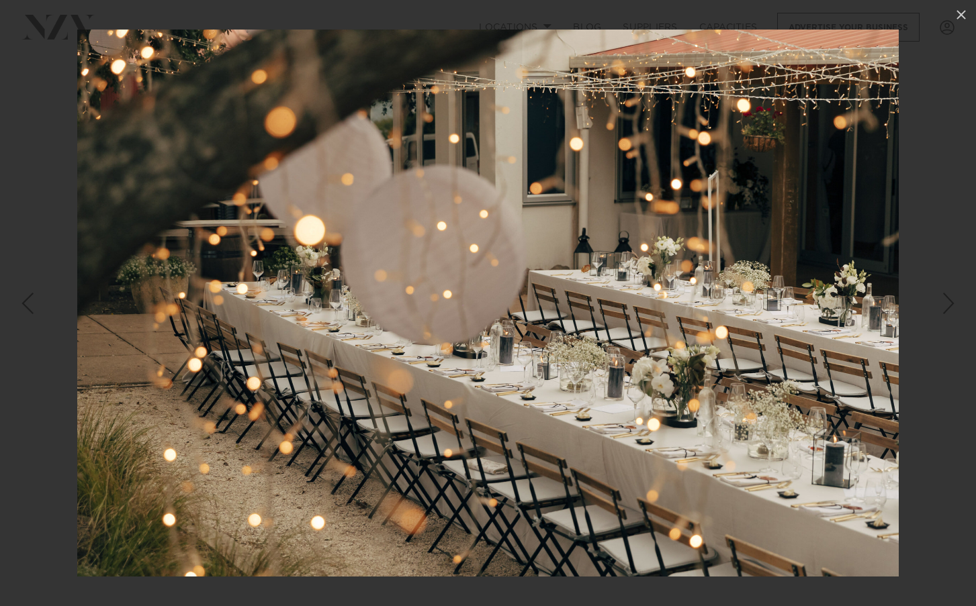
click at [275, 199] on img at bounding box center [487, 303] width 821 height 547
click at [950, 171] on div at bounding box center [488, 303] width 976 height 606
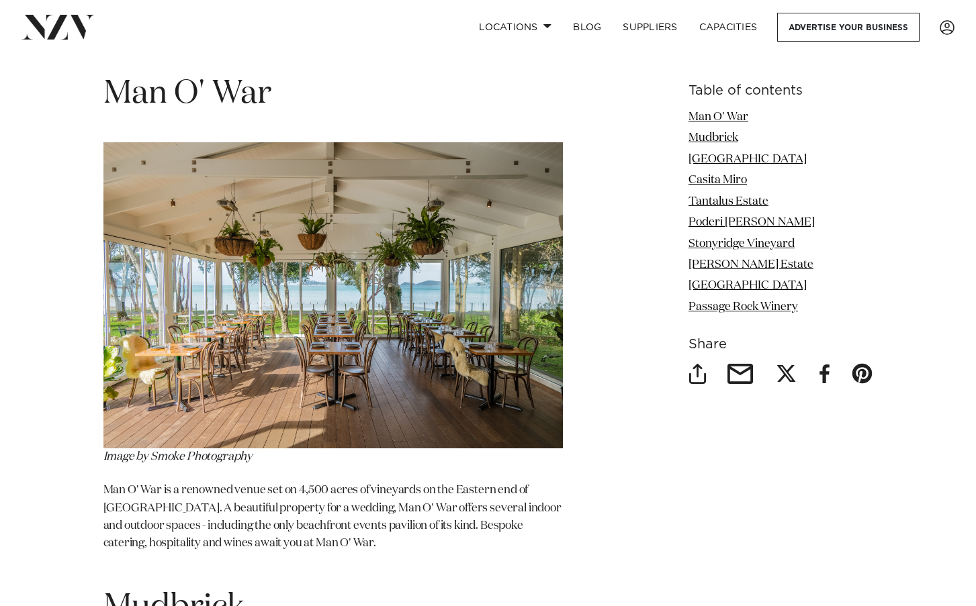
scroll to position [1730, 0]
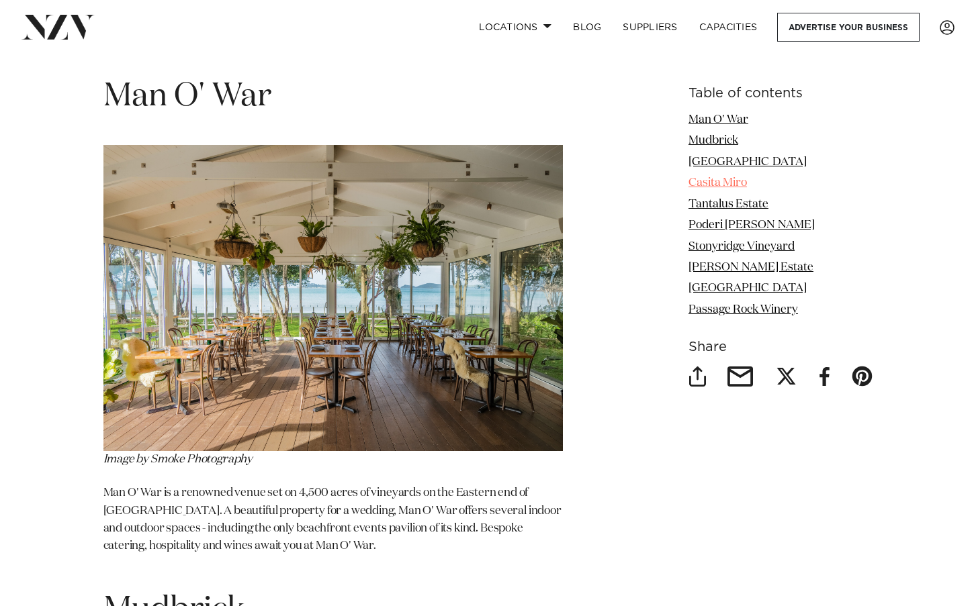
click at [718, 177] on link "Casita Miro" at bounding box center [717, 182] width 58 height 11
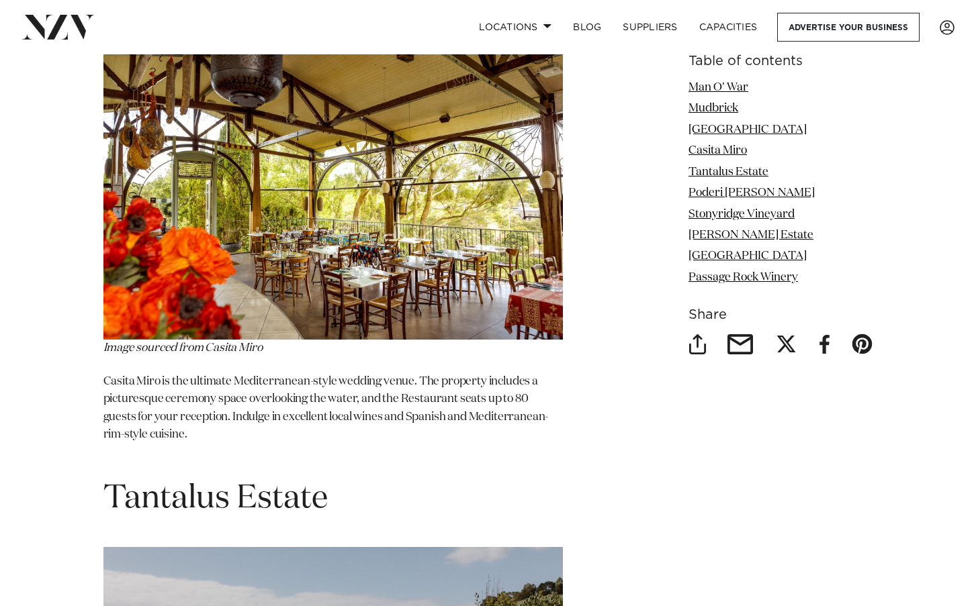
scroll to position [3388, 0]
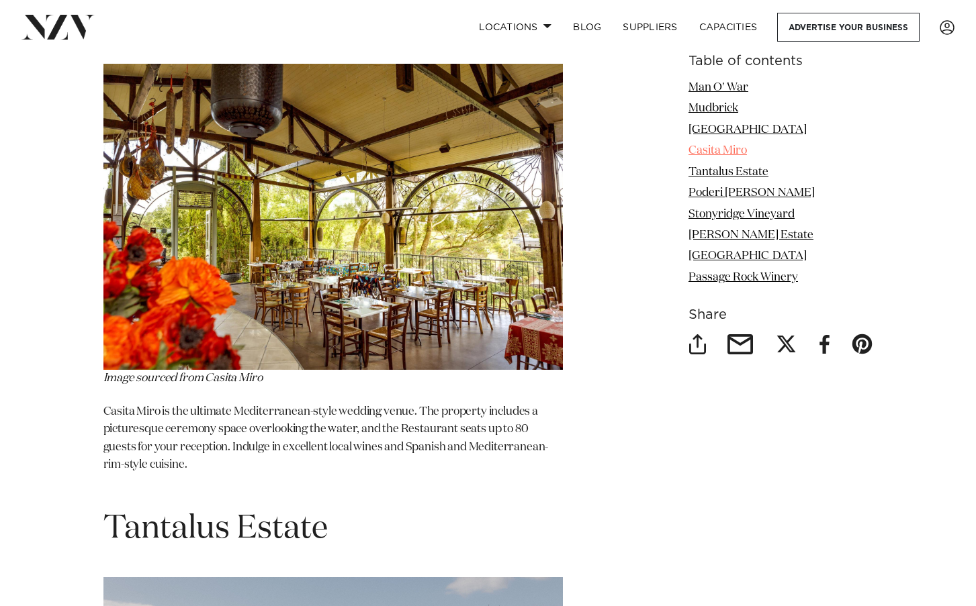
click at [710, 156] on link "Casita Miro" at bounding box center [717, 150] width 58 height 11
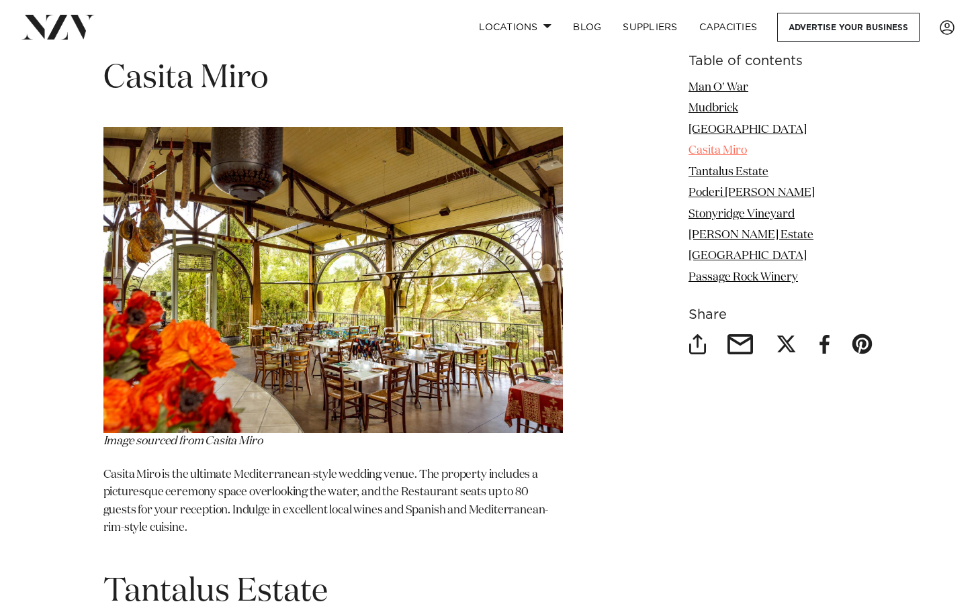
scroll to position [3293, 0]
